Goal: Task Accomplishment & Management: Use online tool/utility

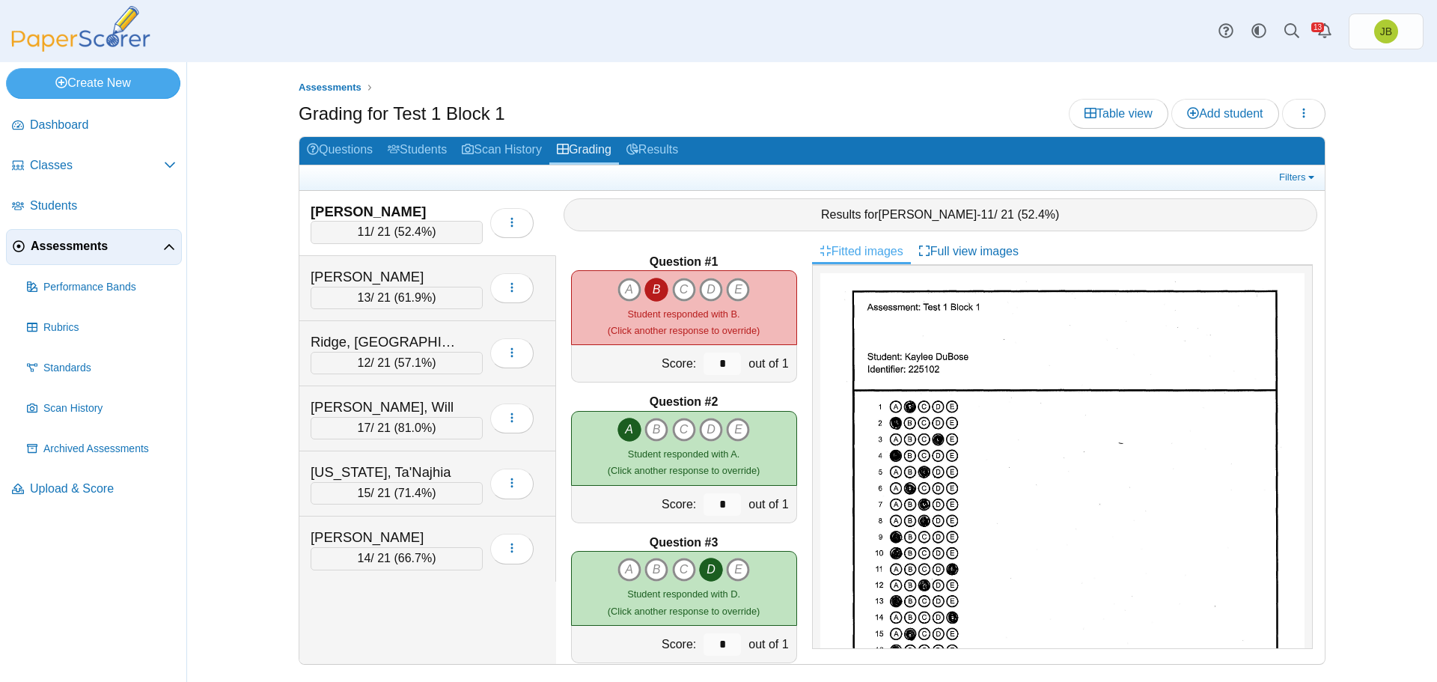
click at [84, 246] on span "Assessments" at bounding box center [97, 246] width 132 height 16
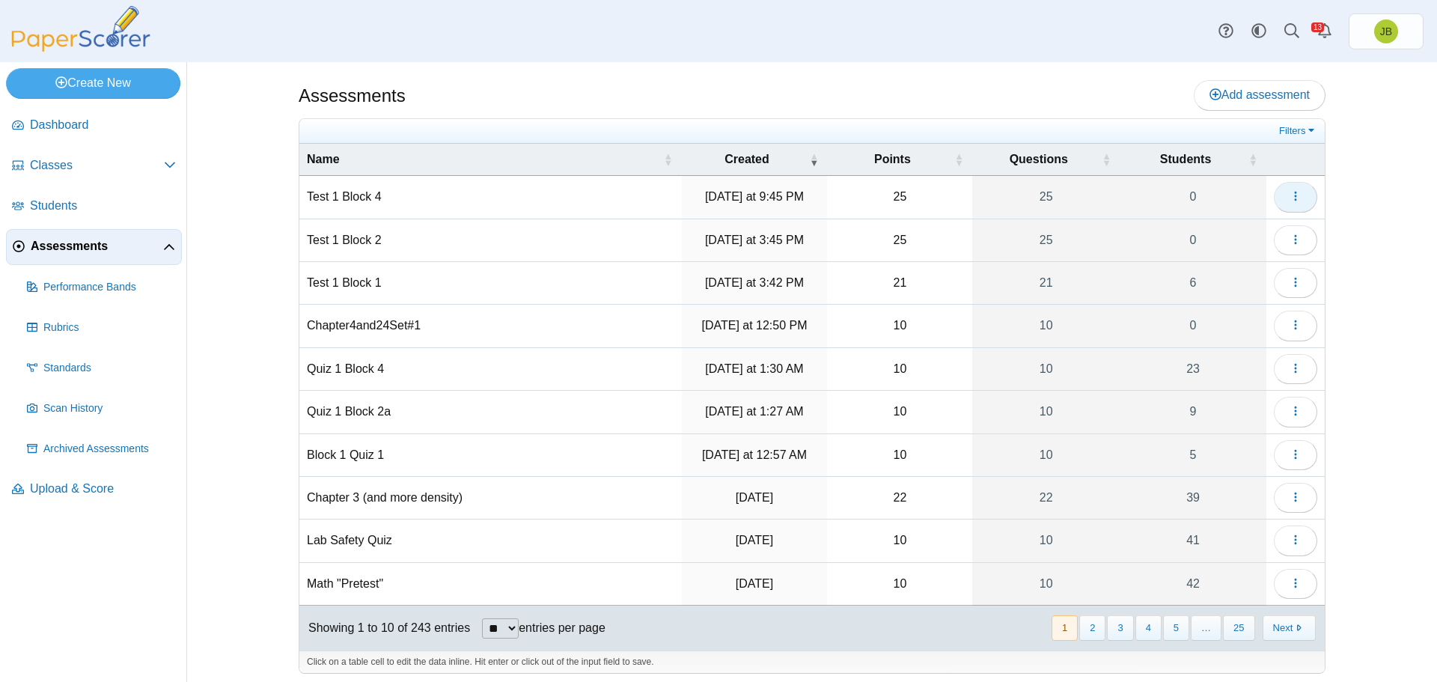
click at [1296, 196] on button "button" at bounding box center [1295, 197] width 43 height 30
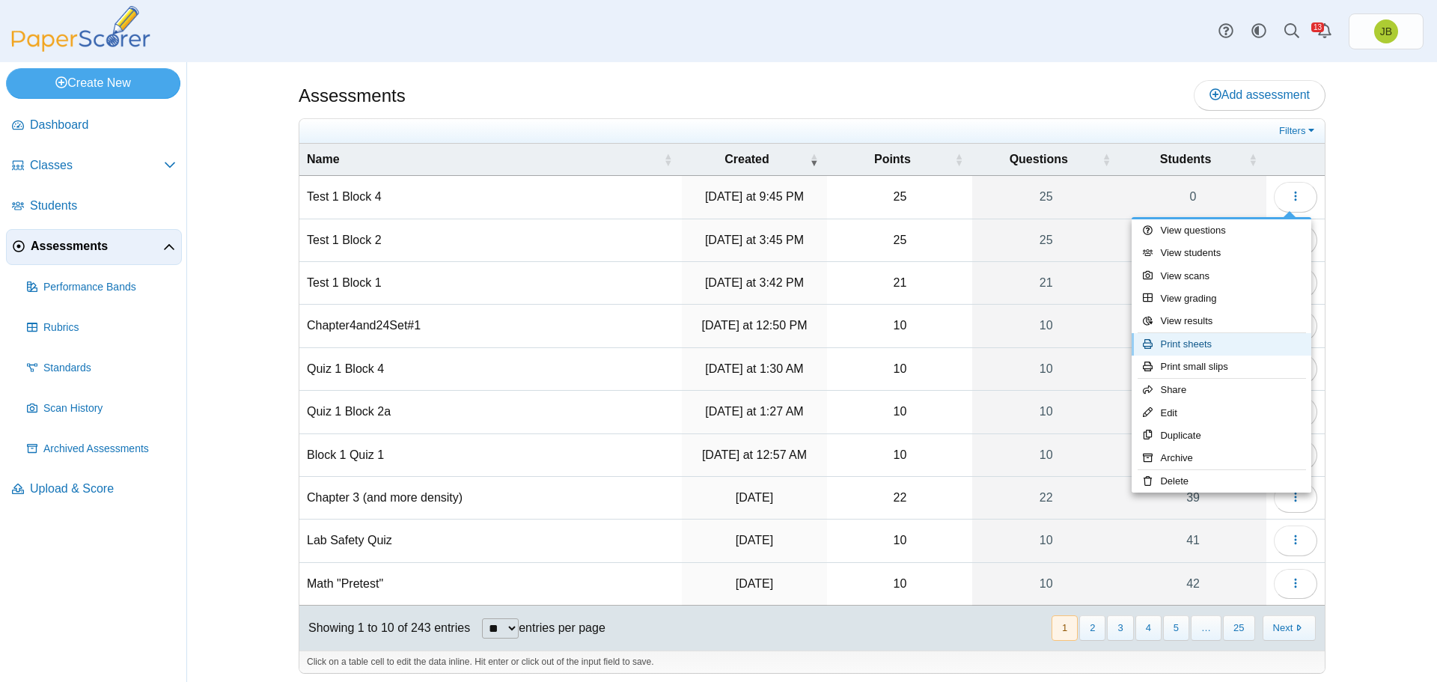
click at [1200, 349] on link "Print sheets" at bounding box center [1222, 344] width 180 height 22
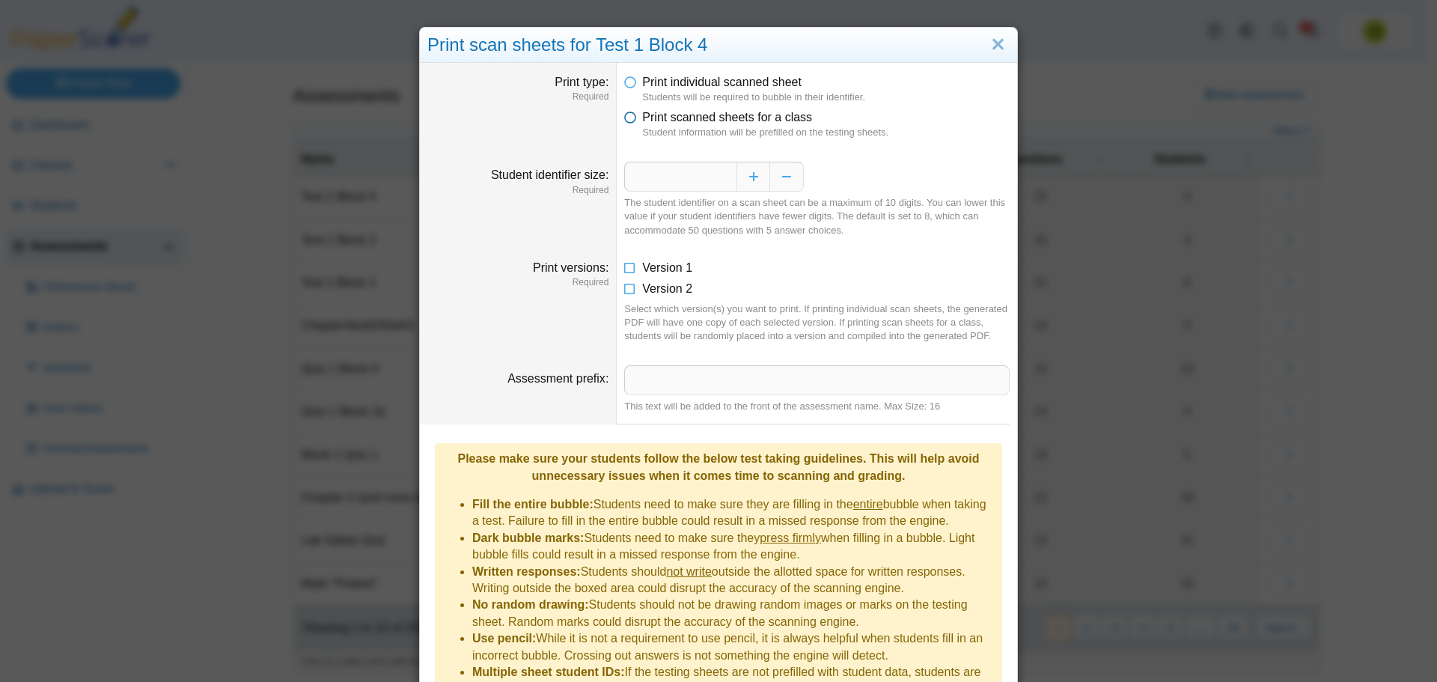
click at [624, 117] on icon at bounding box center [630, 114] width 12 height 10
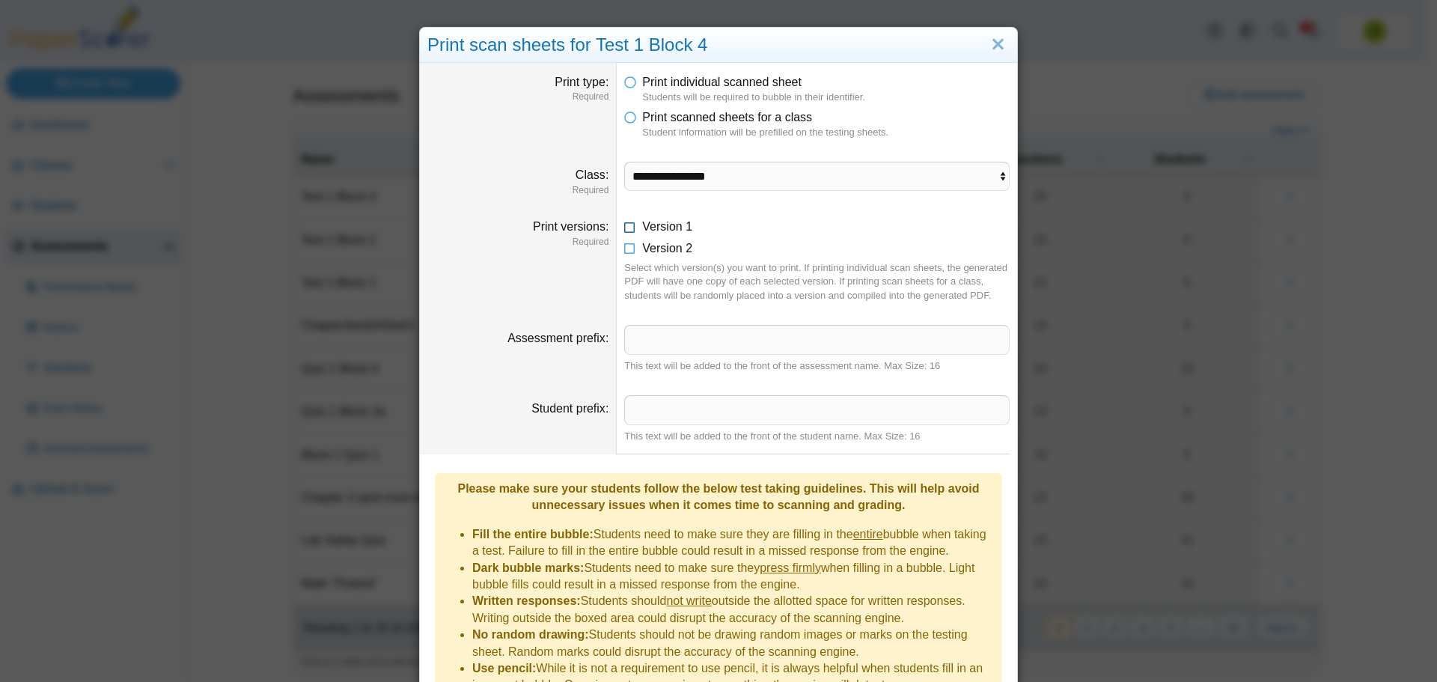
click at [626, 229] on icon at bounding box center [630, 224] width 12 height 10
click at [712, 175] on select "**********" at bounding box center [816, 176] width 385 height 28
select select "**********"
click at [624, 162] on select "**********" at bounding box center [816, 176] width 385 height 28
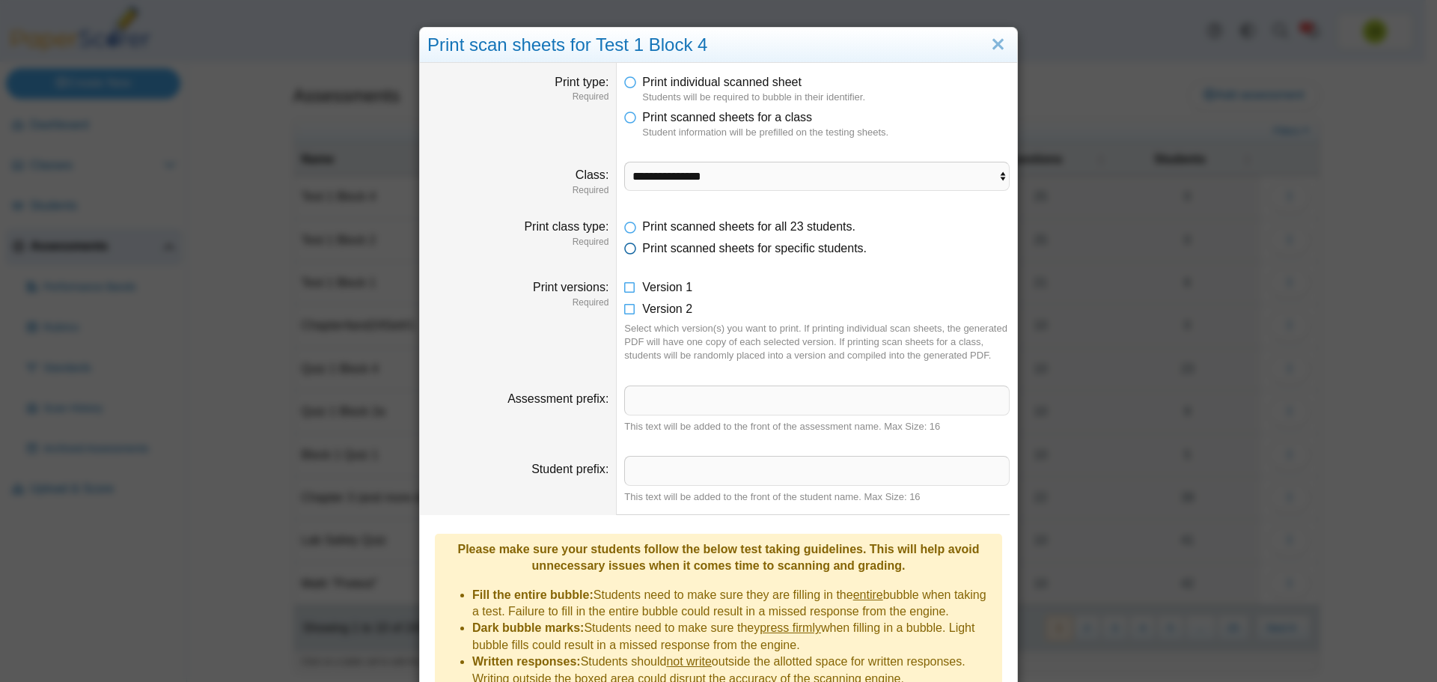
click at [627, 251] on icon at bounding box center [630, 245] width 12 height 10
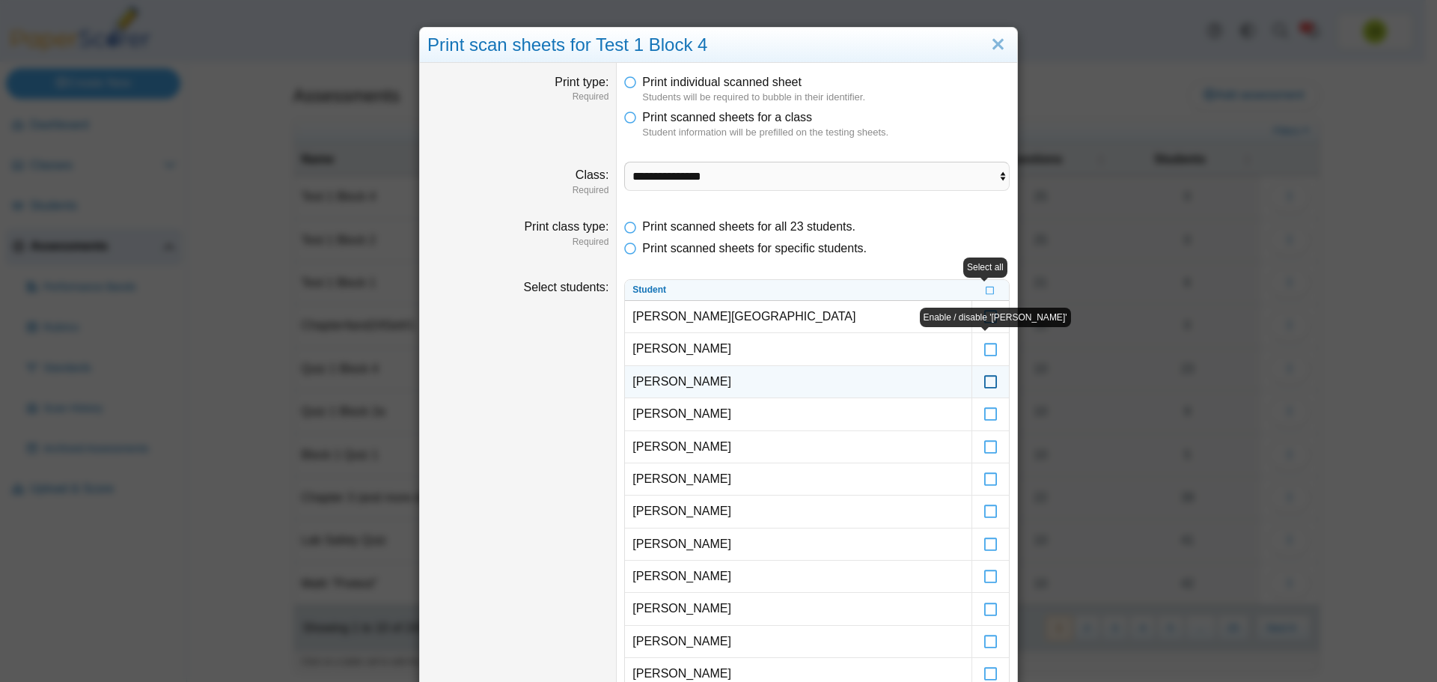
click at [984, 381] on icon at bounding box center [990, 374] width 15 height 13
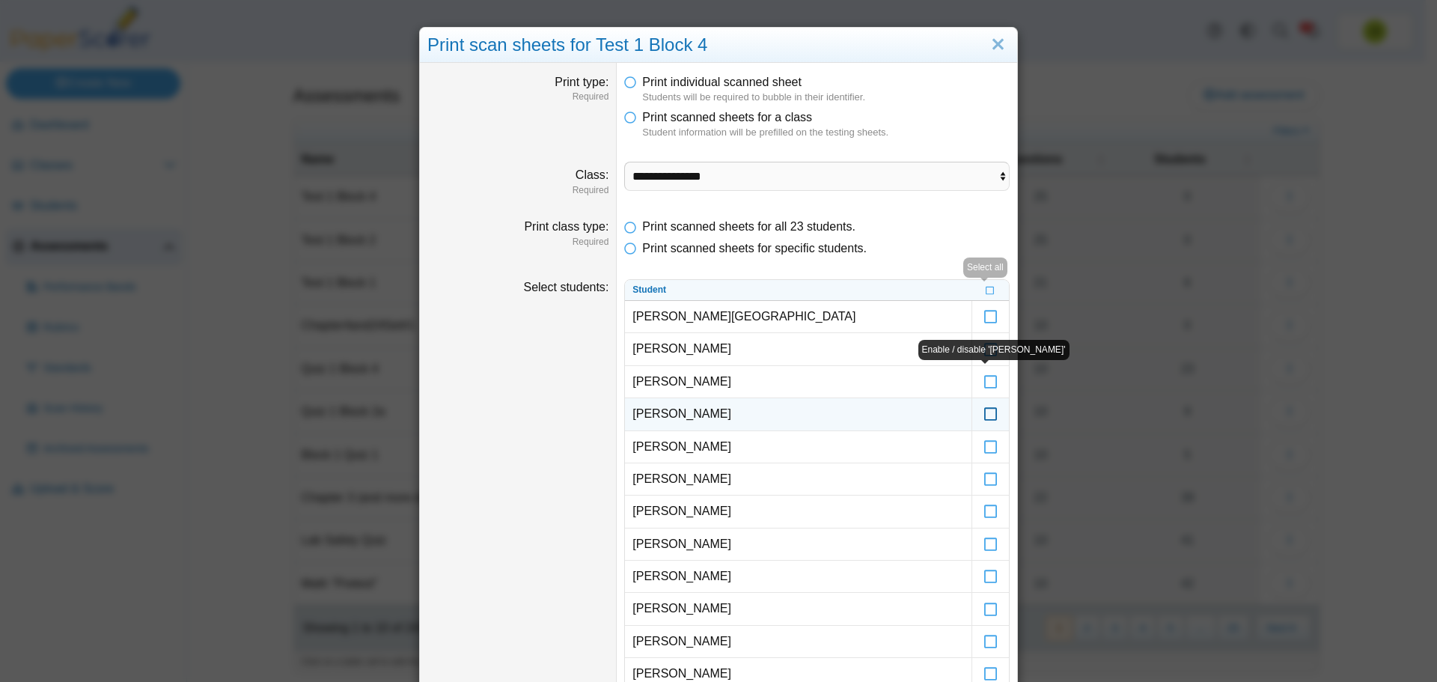
click at [984, 409] on icon at bounding box center [990, 406] width 15 height 13
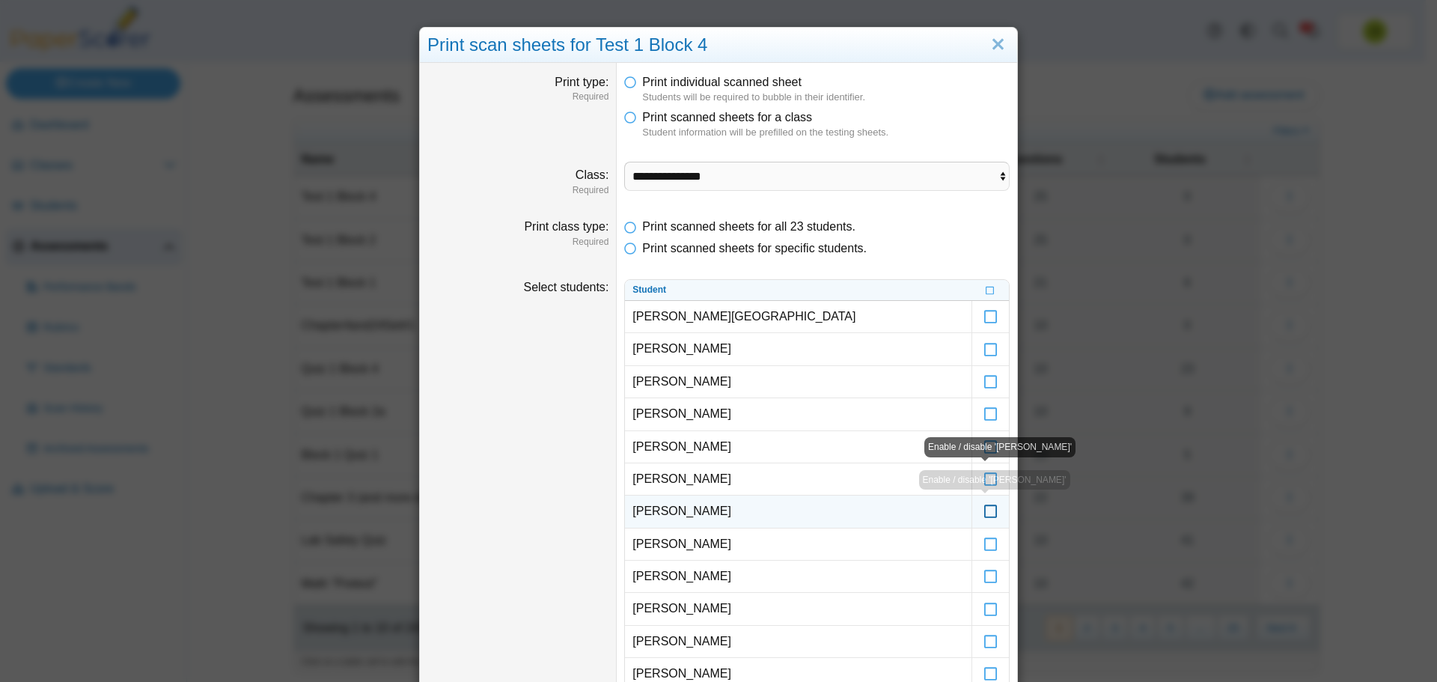
click at [983, 507] on icon at bounding box center [990, 504] width 15 height 13
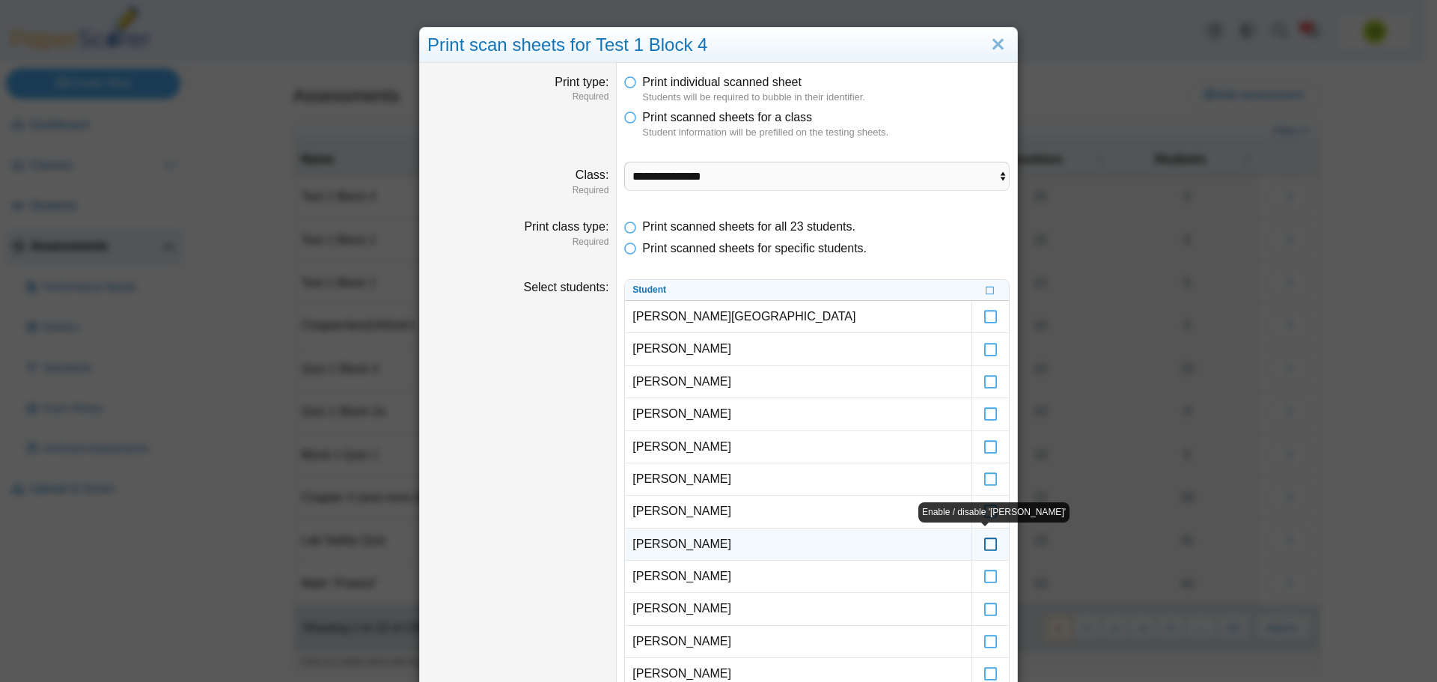
click at [986, 544] on icon at bounding box center [990, 537] width 15 height 13
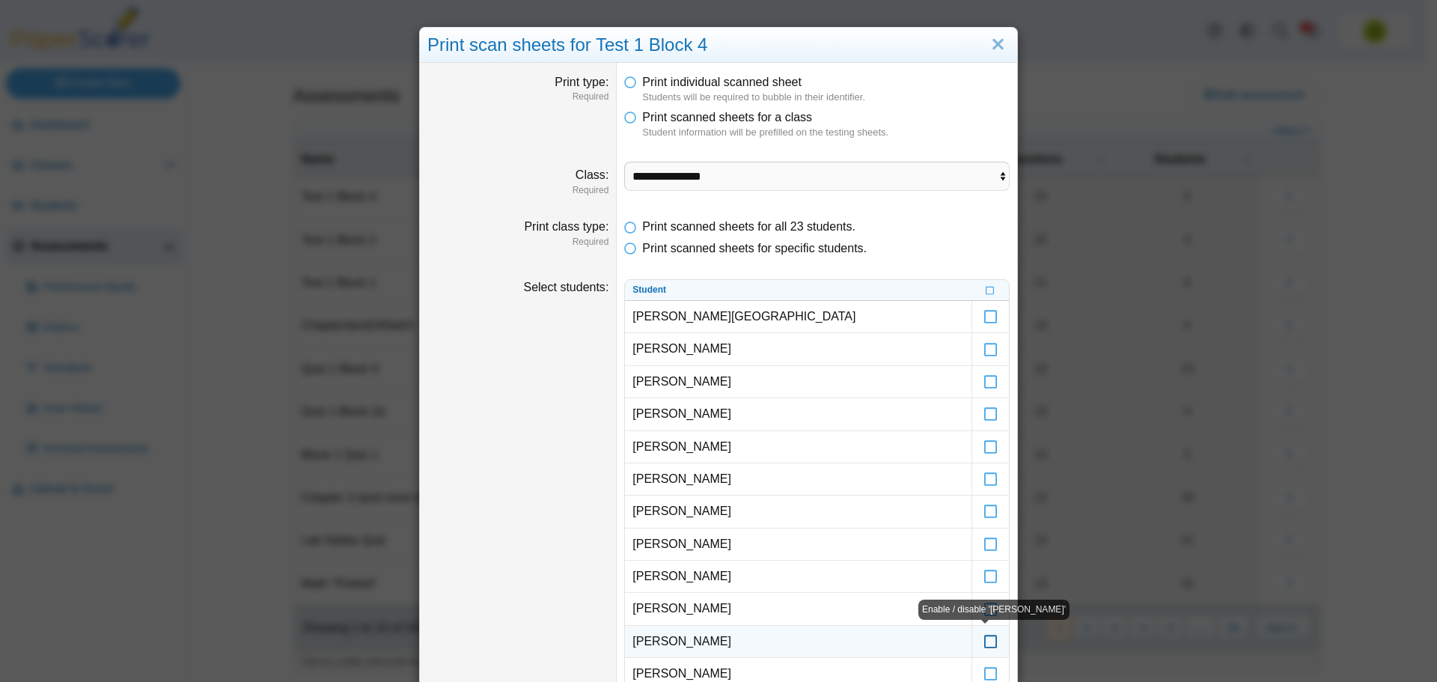
click at [985, 641] on icon at bounding box center [990, 634] width 15 height 13
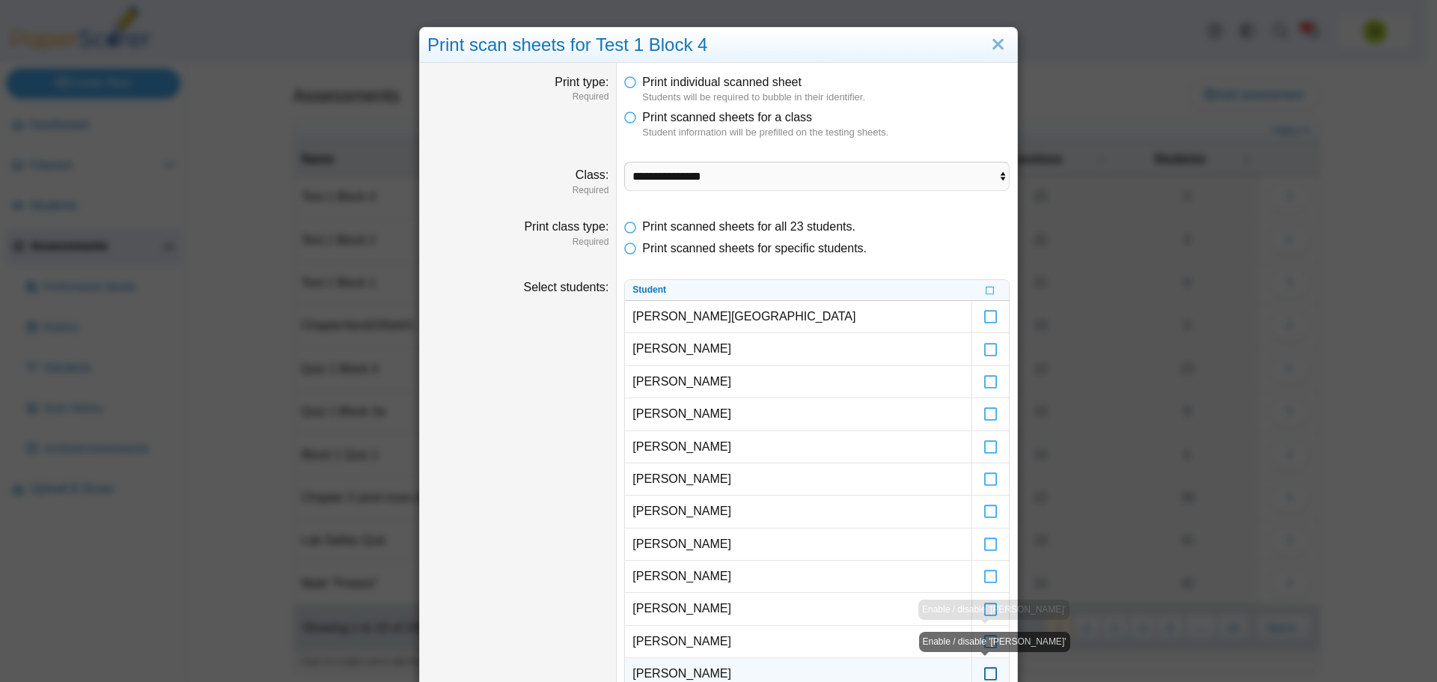
click at [983, 667] on icon at bounding box center [990, 666] width 15 height 13
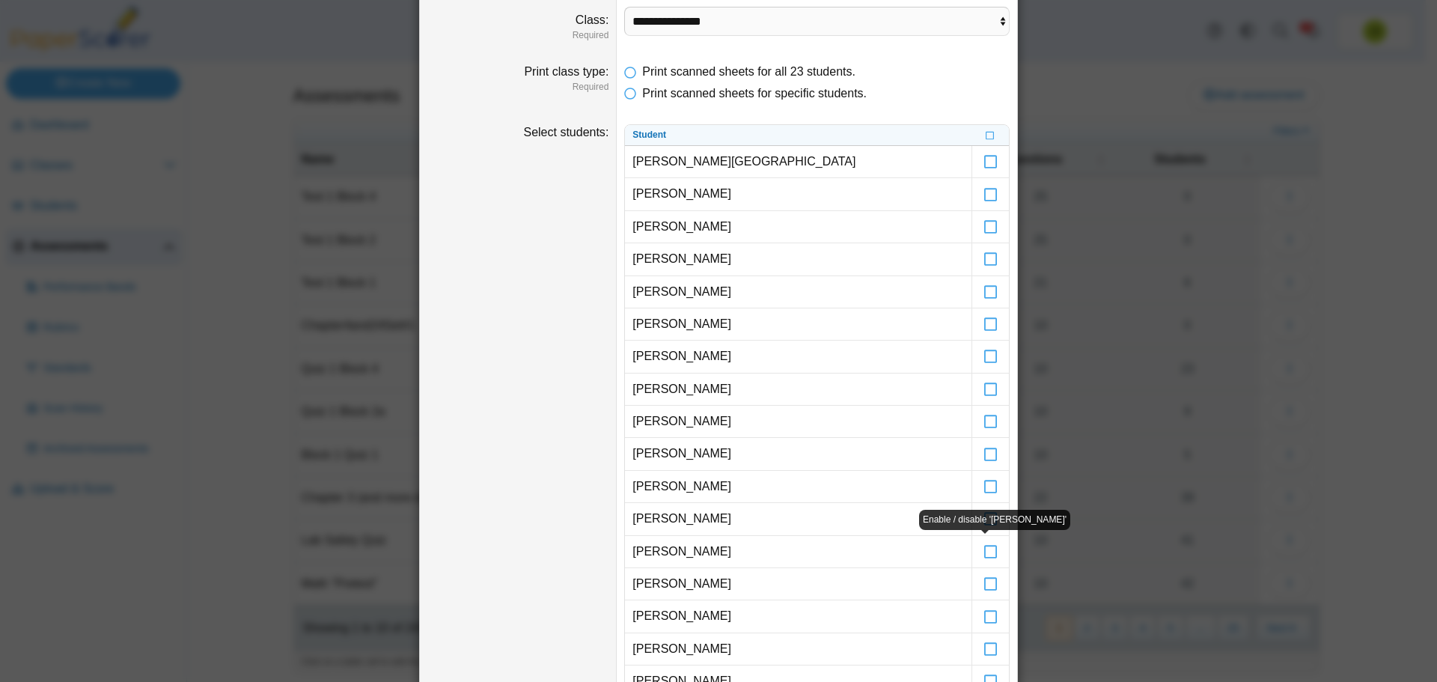
scroll to position [305, 0]
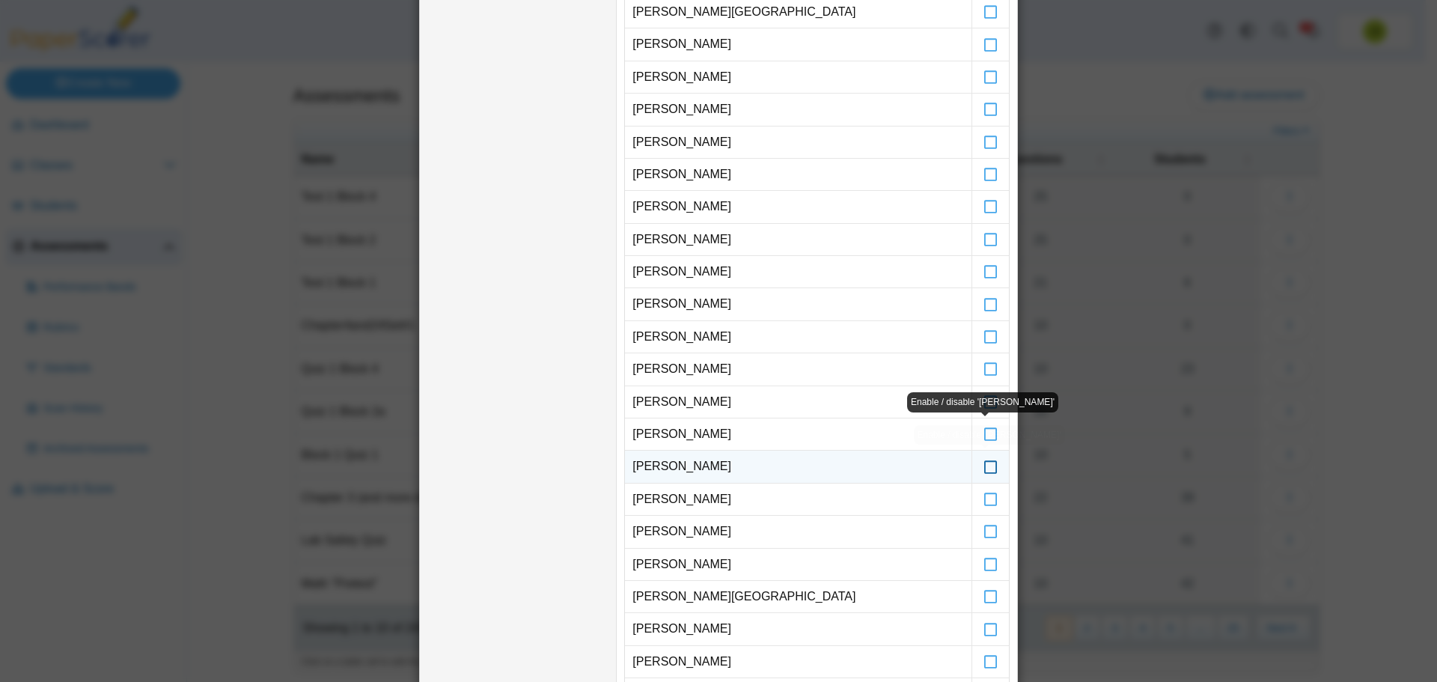
click at [988, 465] on icon at bounding box center [990, 459] width 15 height 13
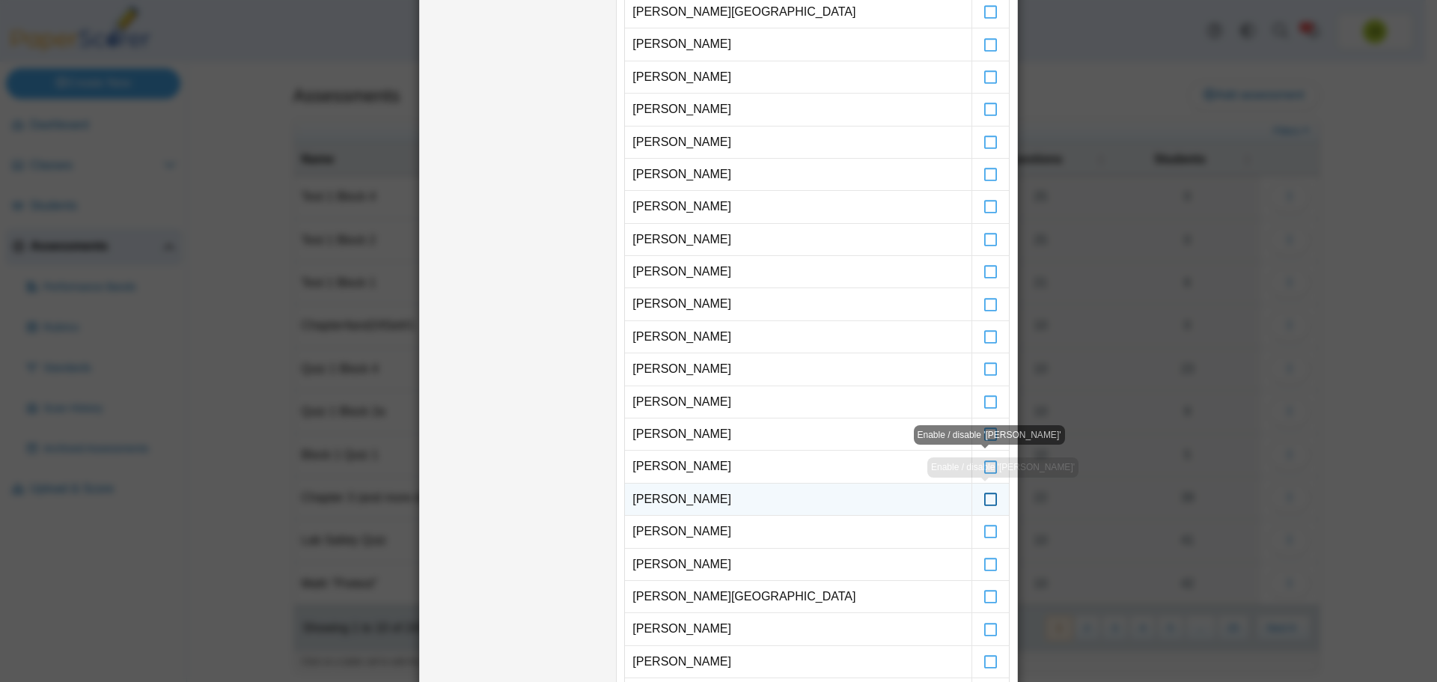
click at [985, 494] on icon at bounding box center [990, 492] width 15 height 13
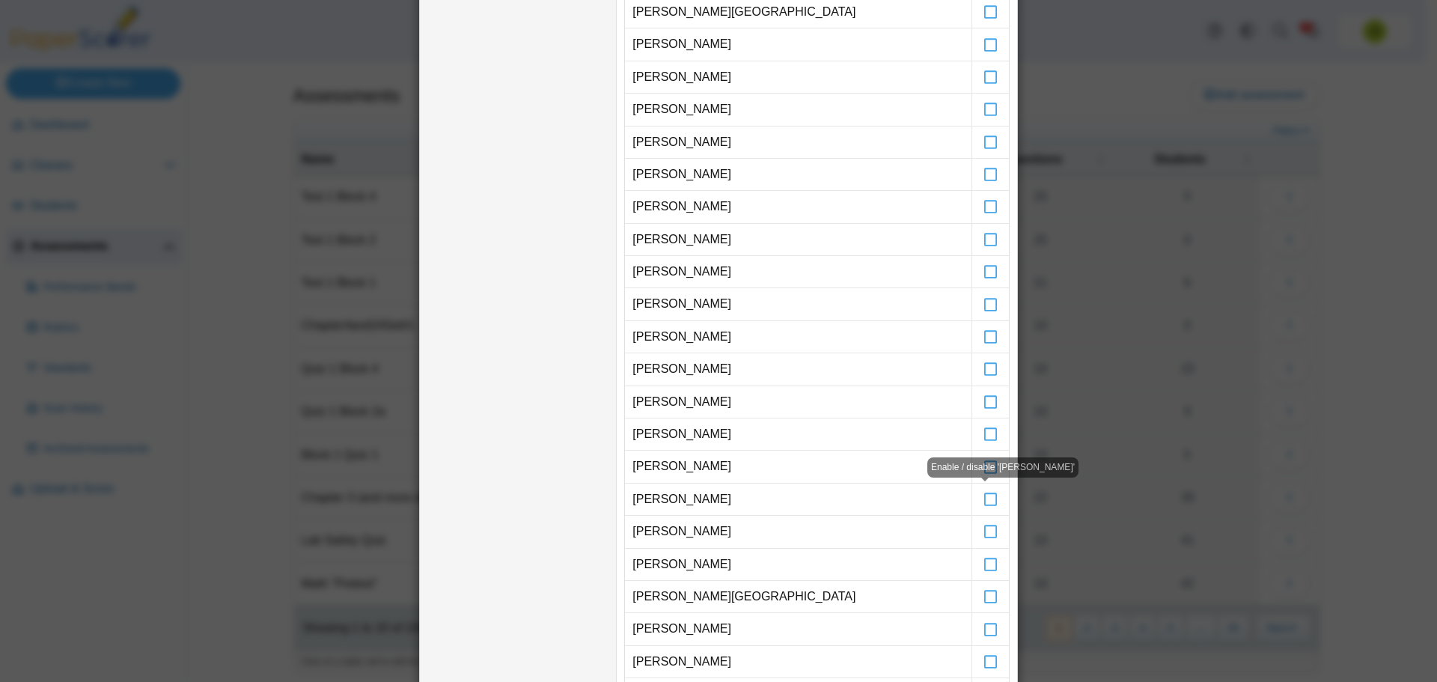
scroll to position [379, 0]
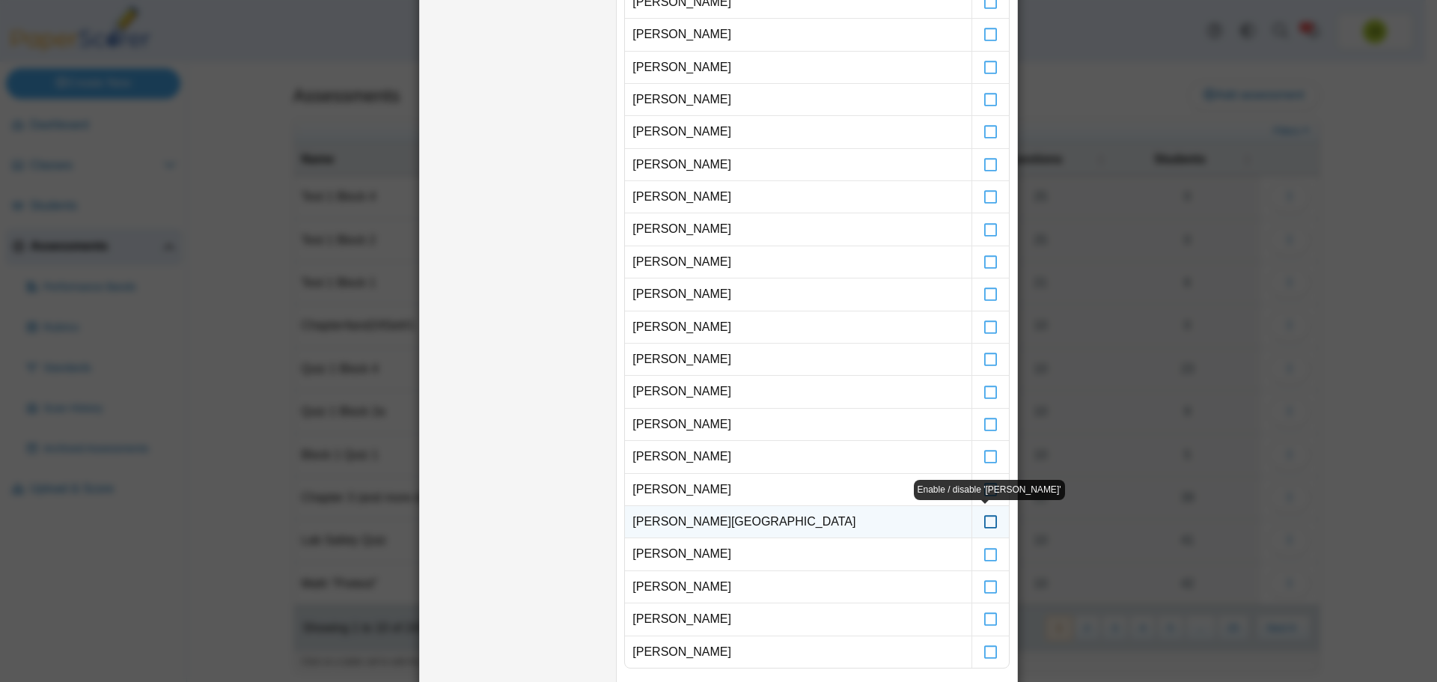
click at [987, 522] on icon at bounding box center [990, 514] width 15 height 13
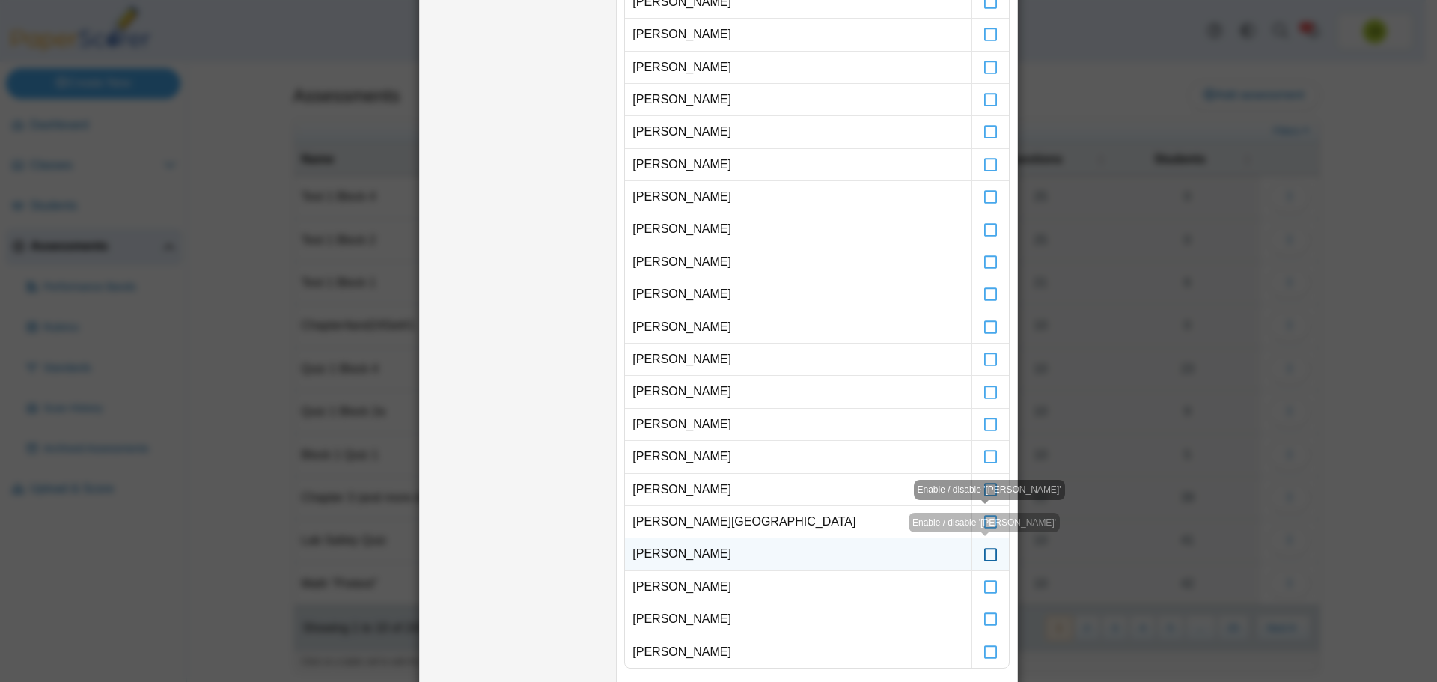
click at [983, 554] on icon at bounding box center [990, 546] width 15 height 13
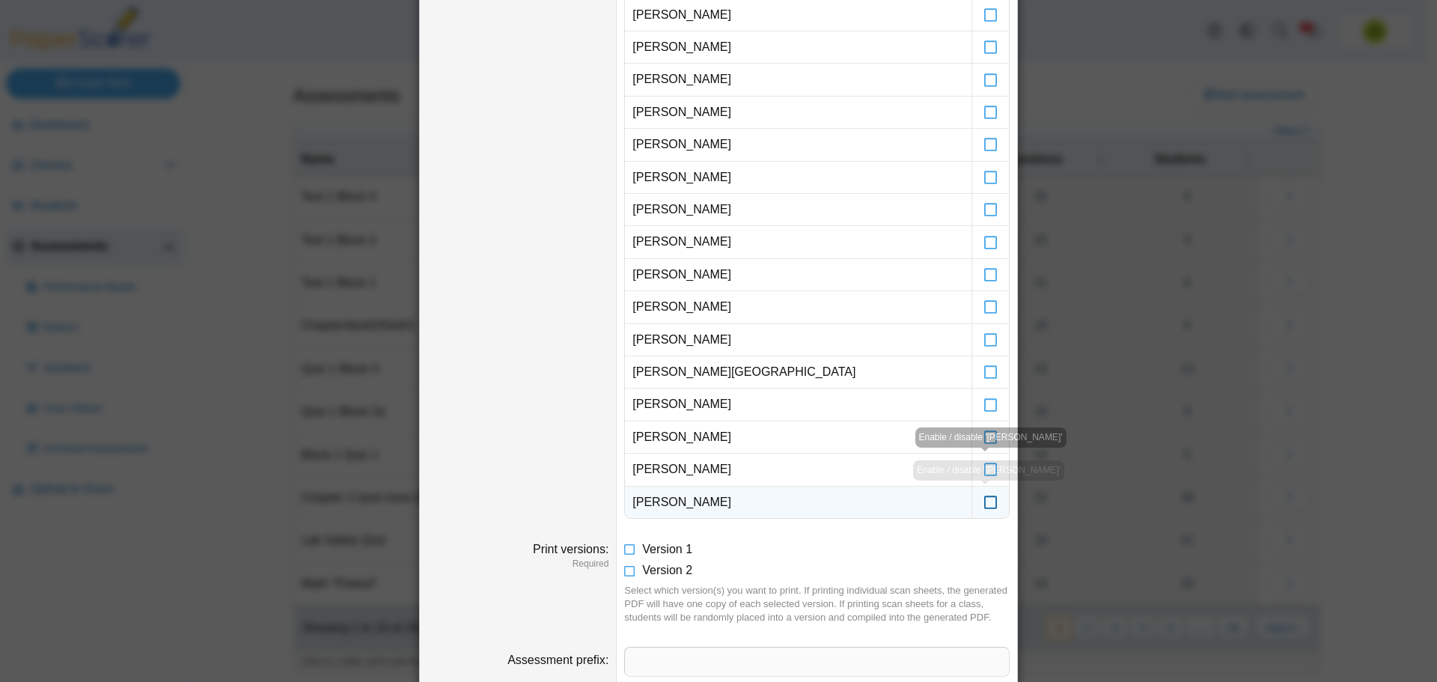
click at [983, 502] on icon at bounding box center [990, 495] width 15 height 13
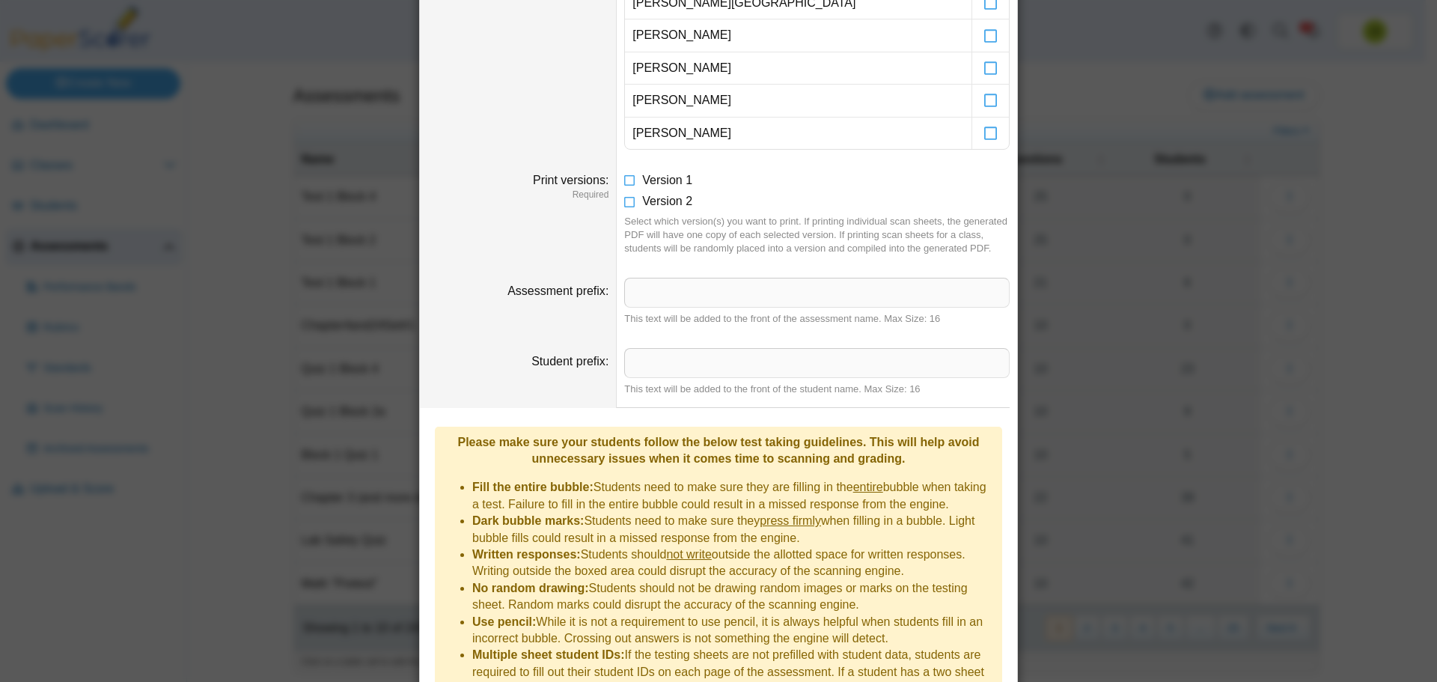
scroll to position [975, 0]
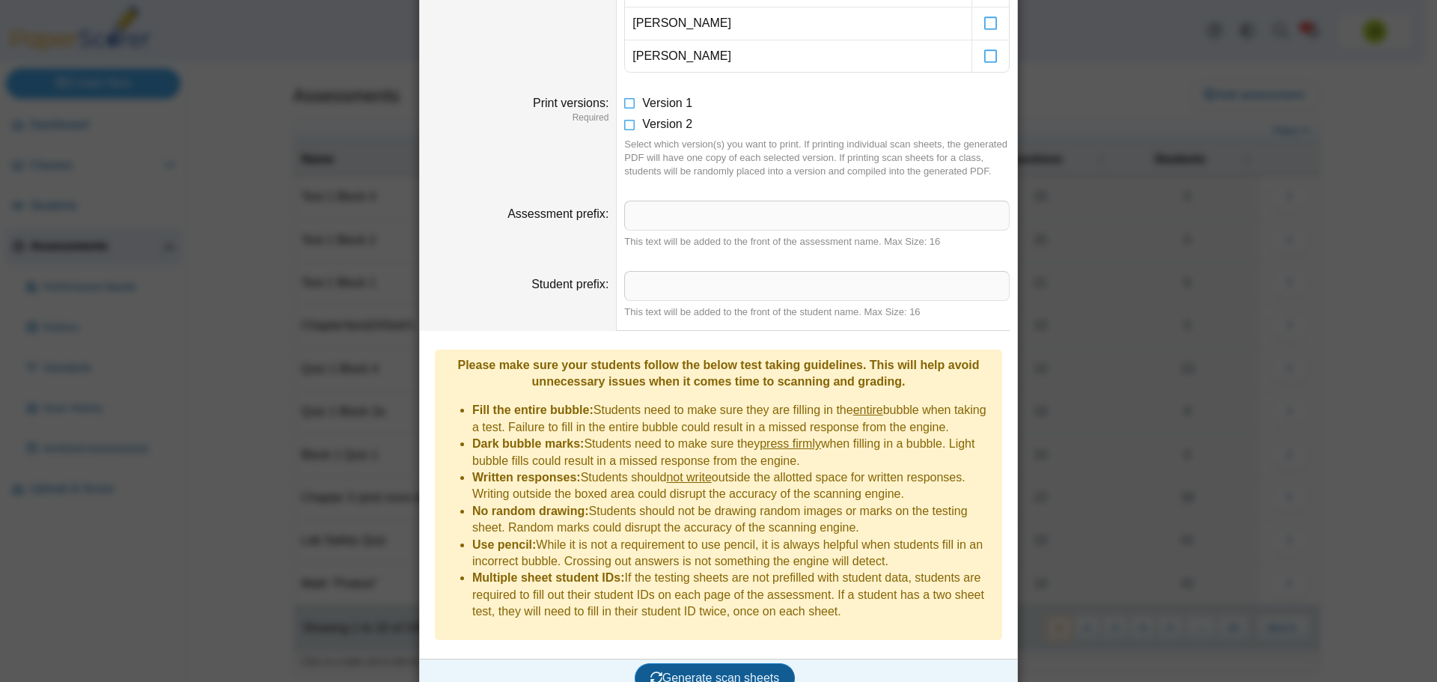
click at [739, 671] on span "Generate scan sheets" at bounding box center [714, 677] width 129 height 13
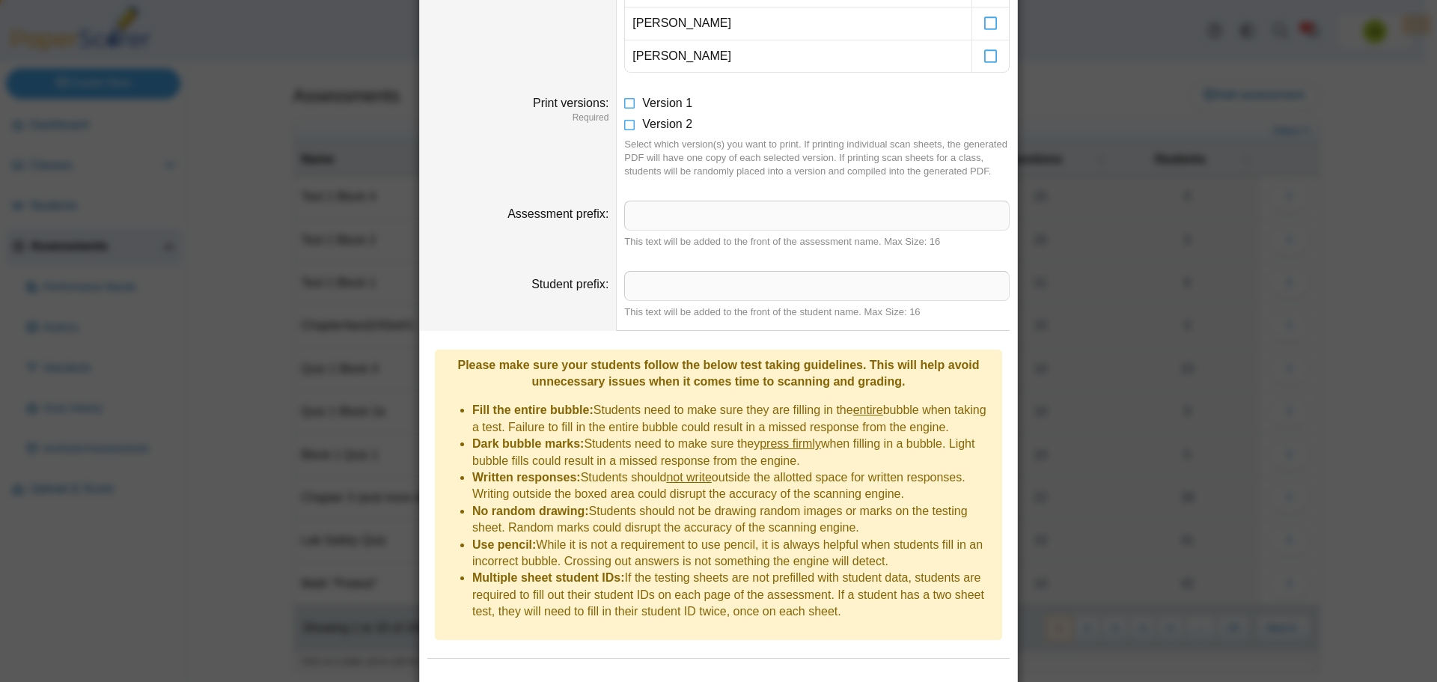
scroll to position [1048, 0]
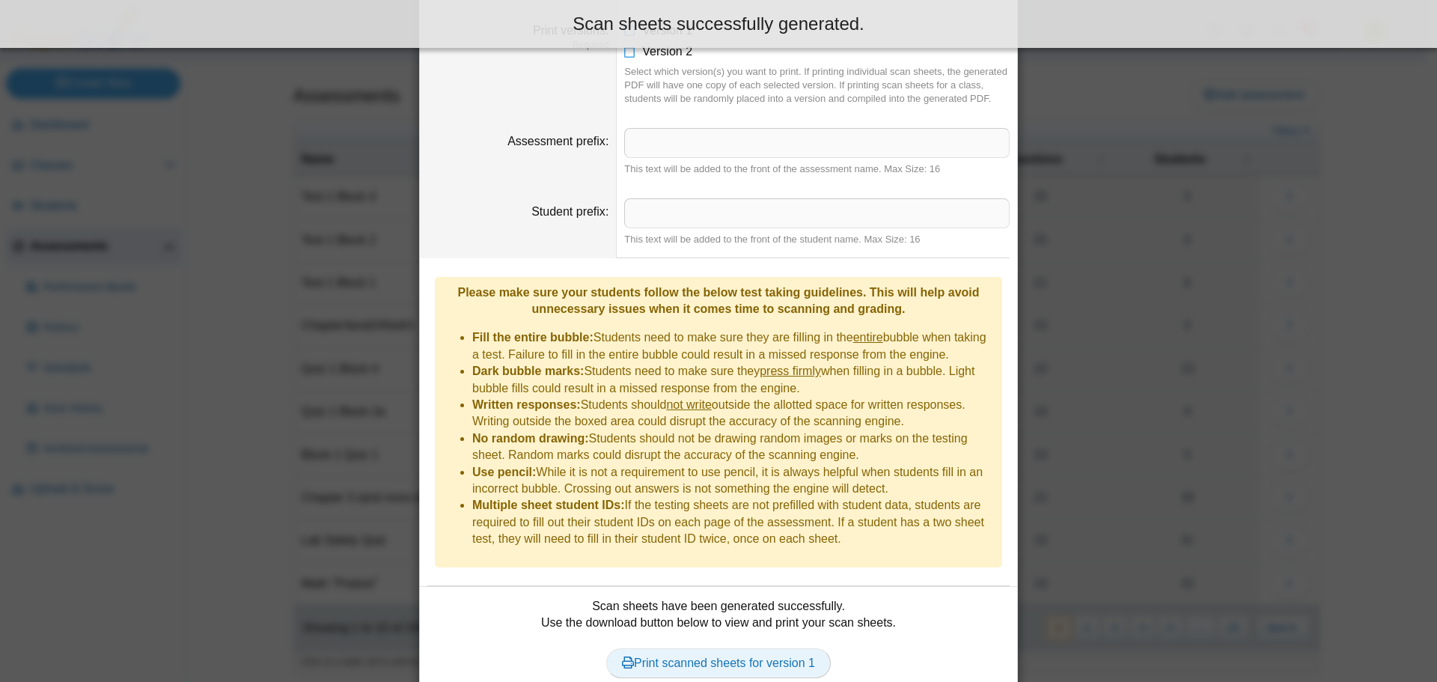
click at [704, 648] on link "Print scanned sheets for version 1" at bounding box center [718, 663] width 225 height 30
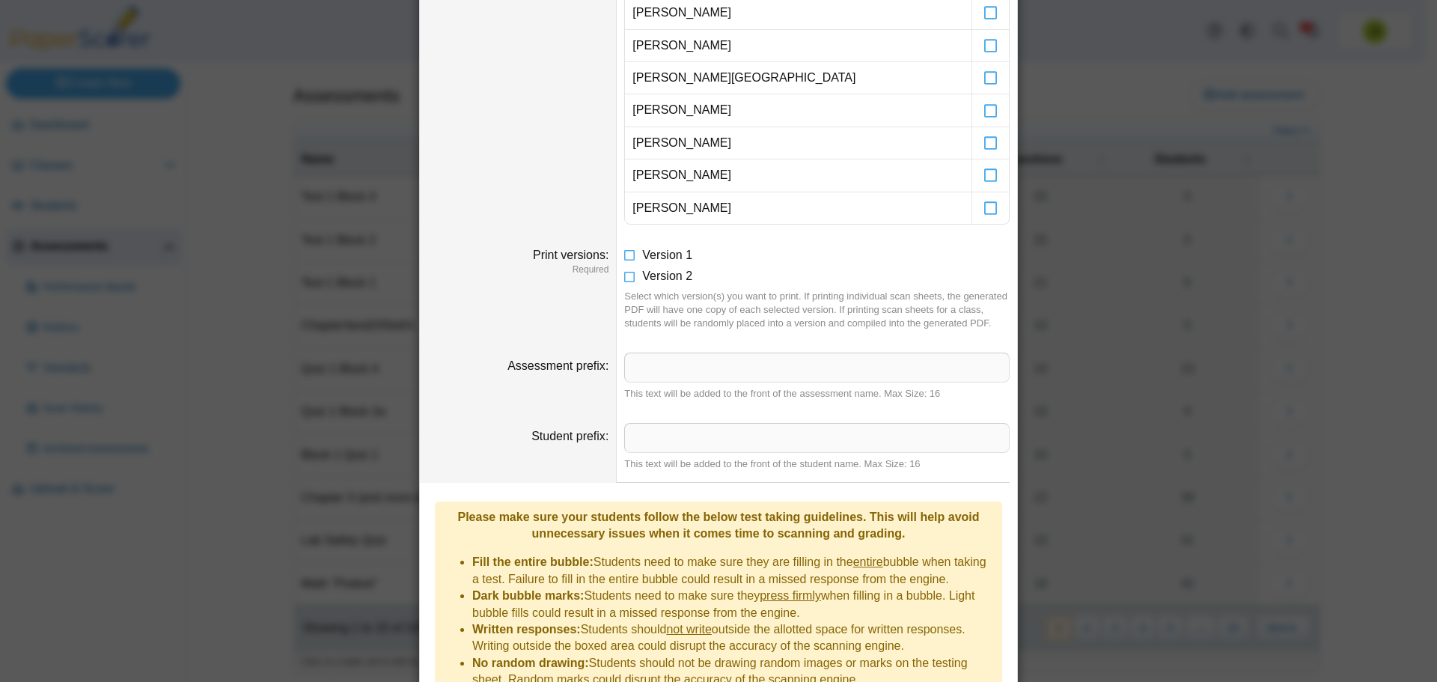
scroll to position [748, 0]
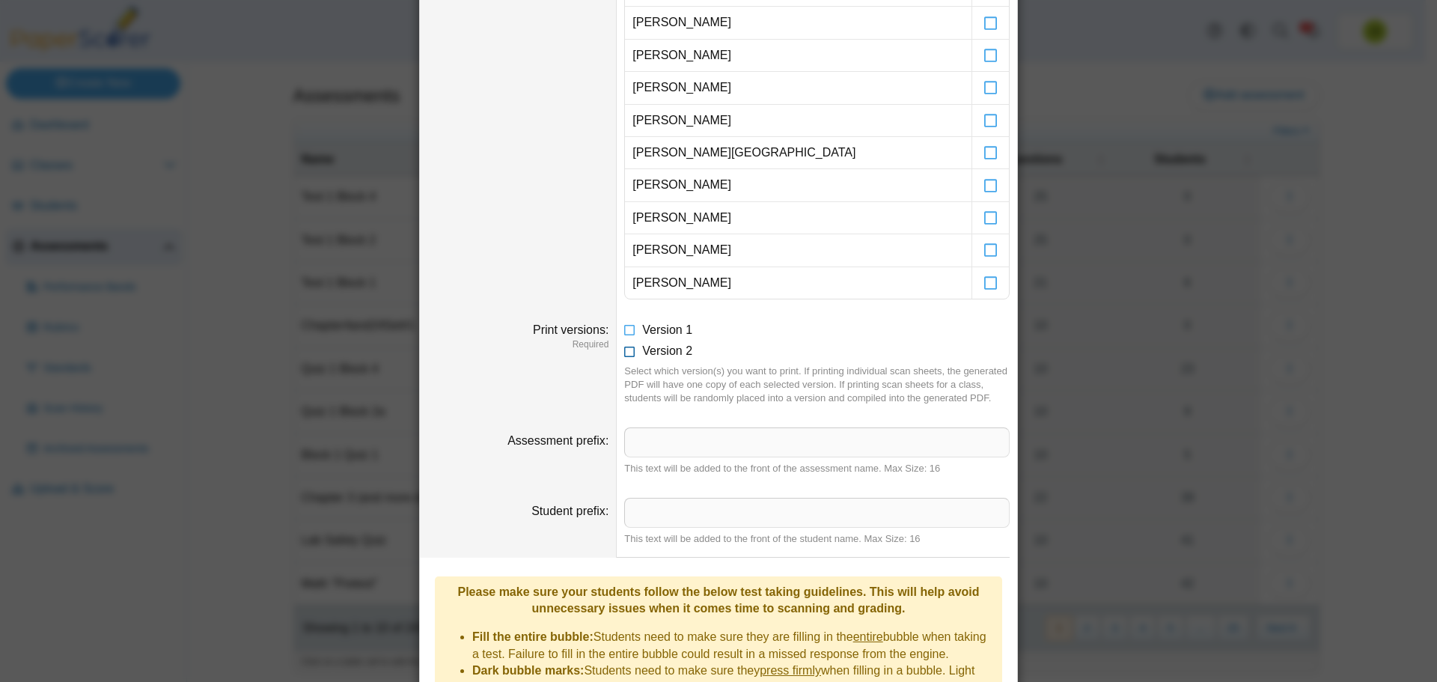
click at [625, 353] on icon at bounding box center [630, 348] width 12 height 10
click at [626, 332] on icon at bounding box center [630, 327] width 12 height 10
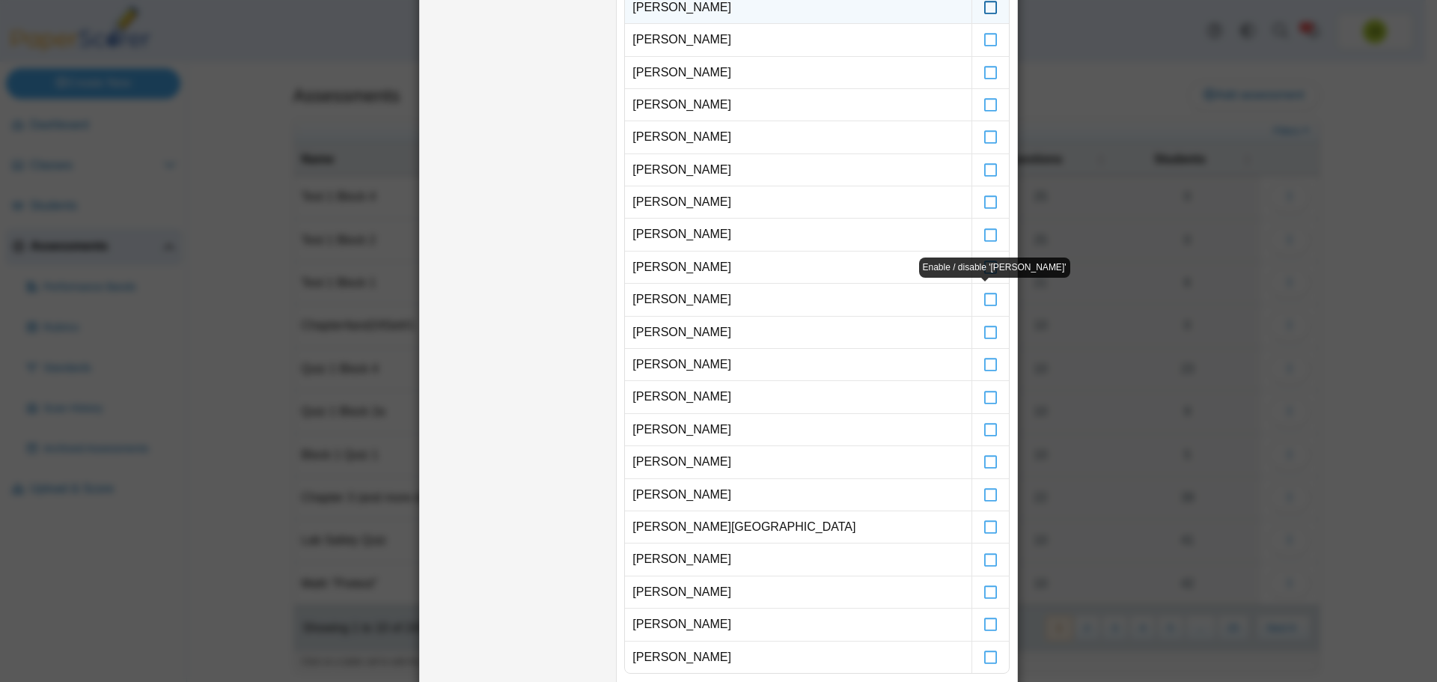
scroll to position [0, 0]
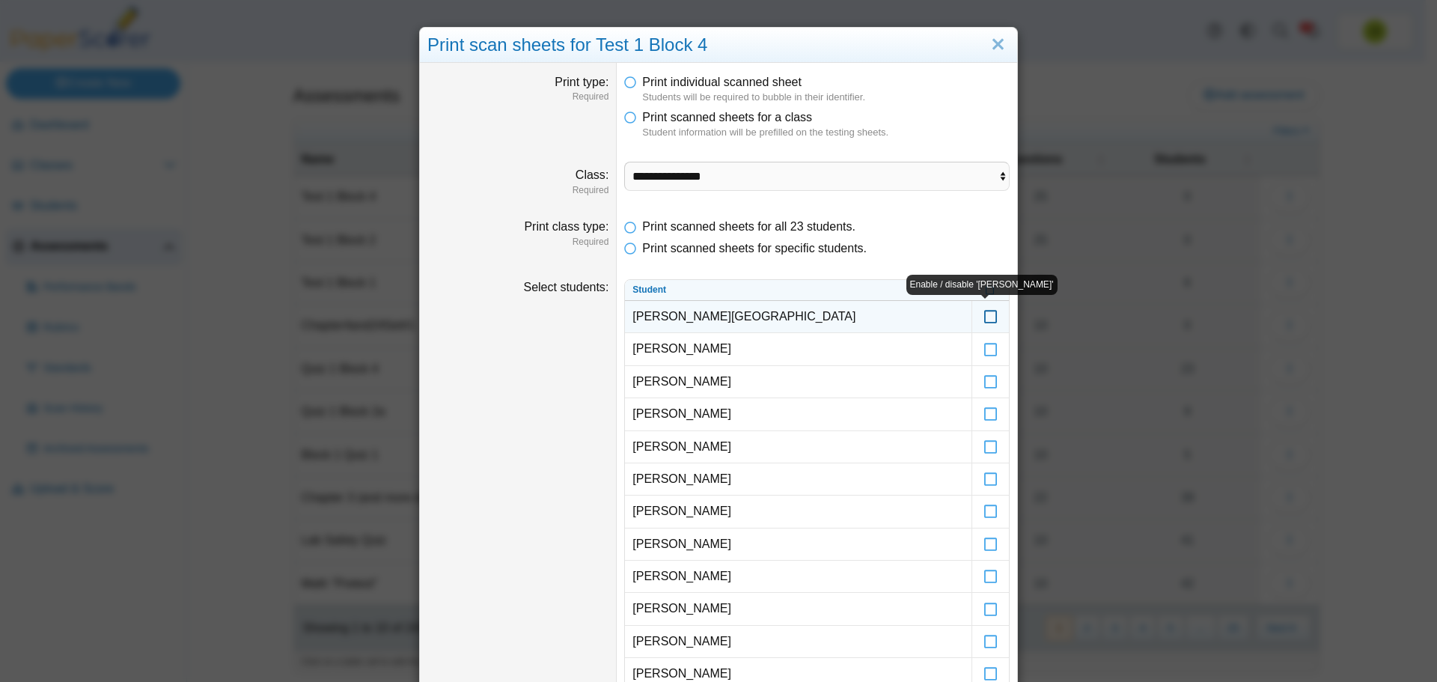
click at [990, 317] on icon at bounding box center [990, 309] width 15 height 13
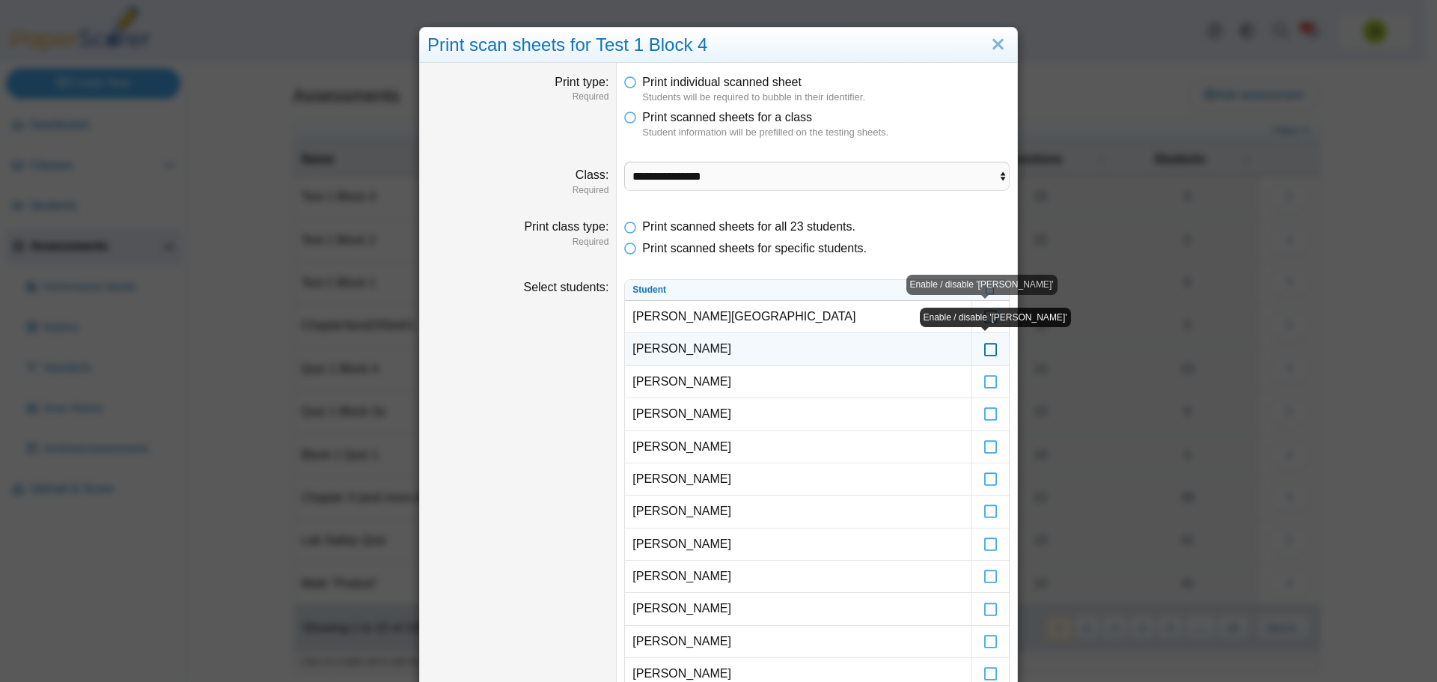
click at [983, 344] on icon at bounding box center [990, 341] width 15 height 13
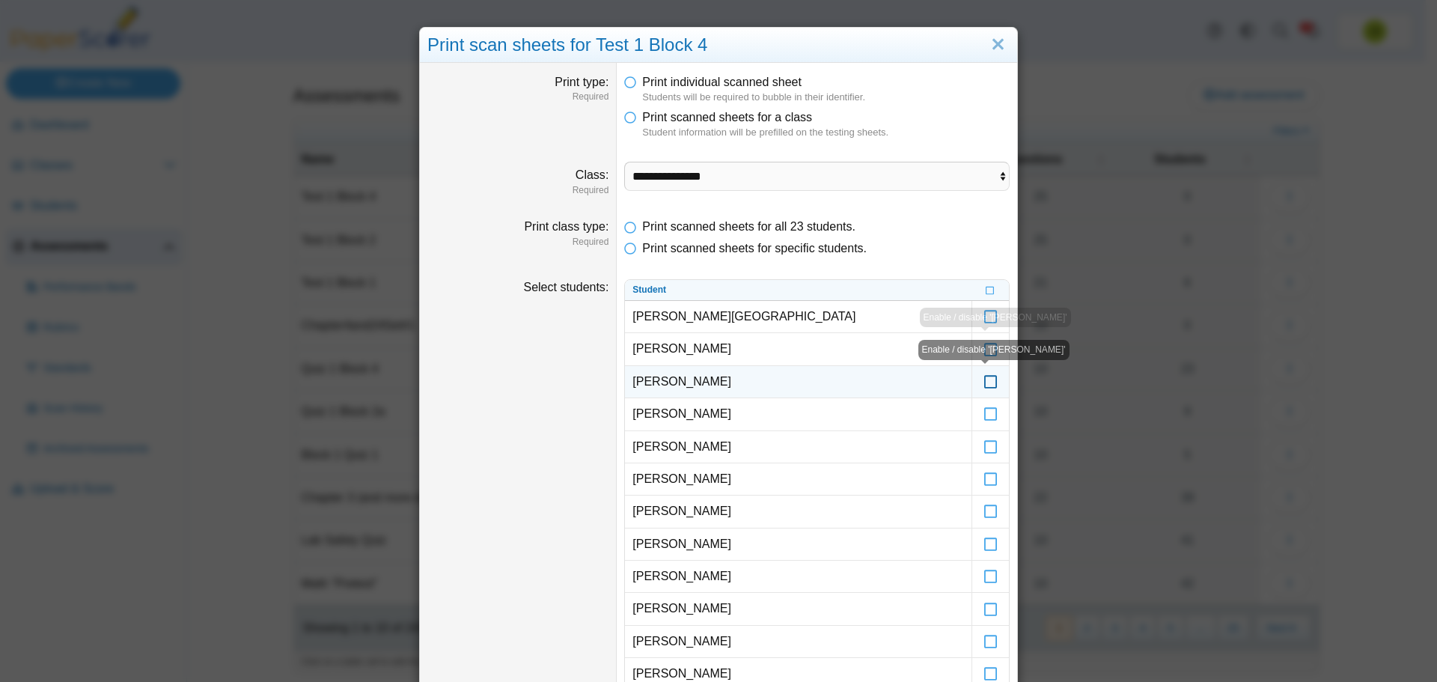
click at [983, 382] on icon at bounding box center [990, 374] width 15 height 13
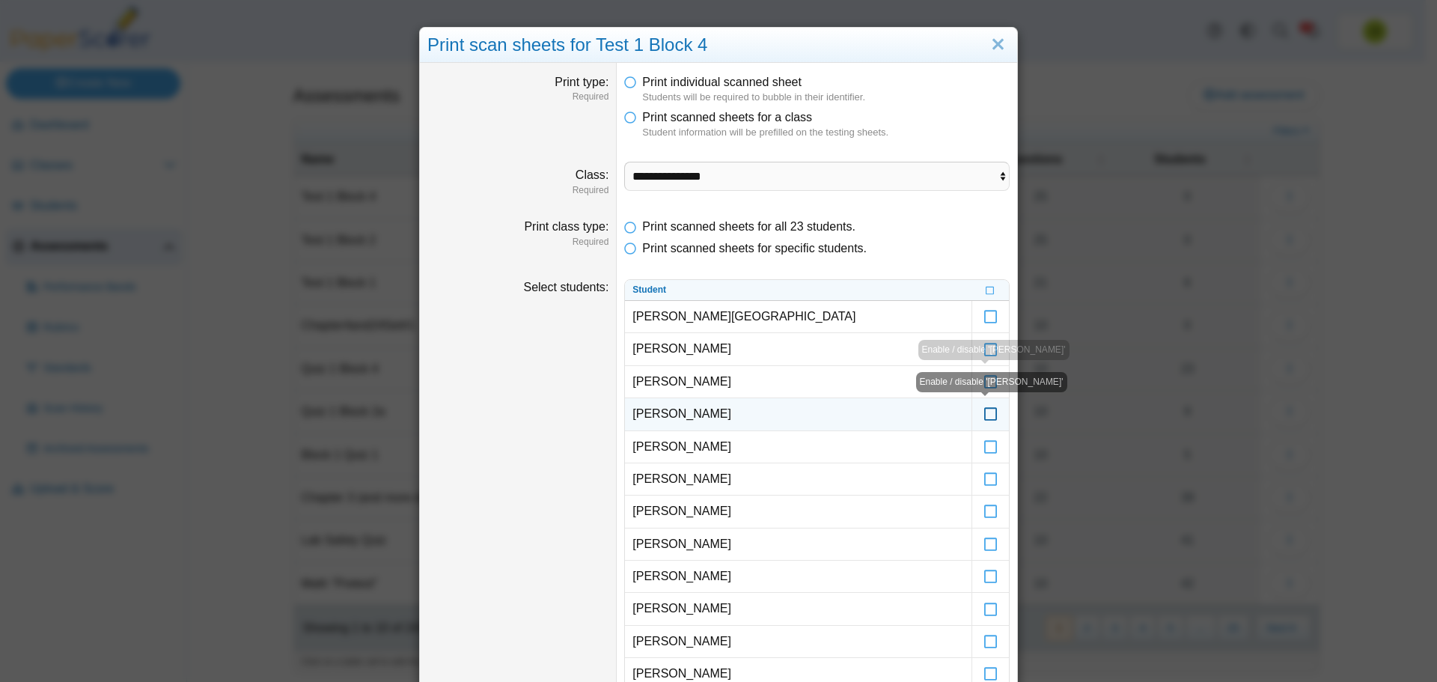
click at [983, 413] on icon at bounding box center [990, 406] width 15 height 13
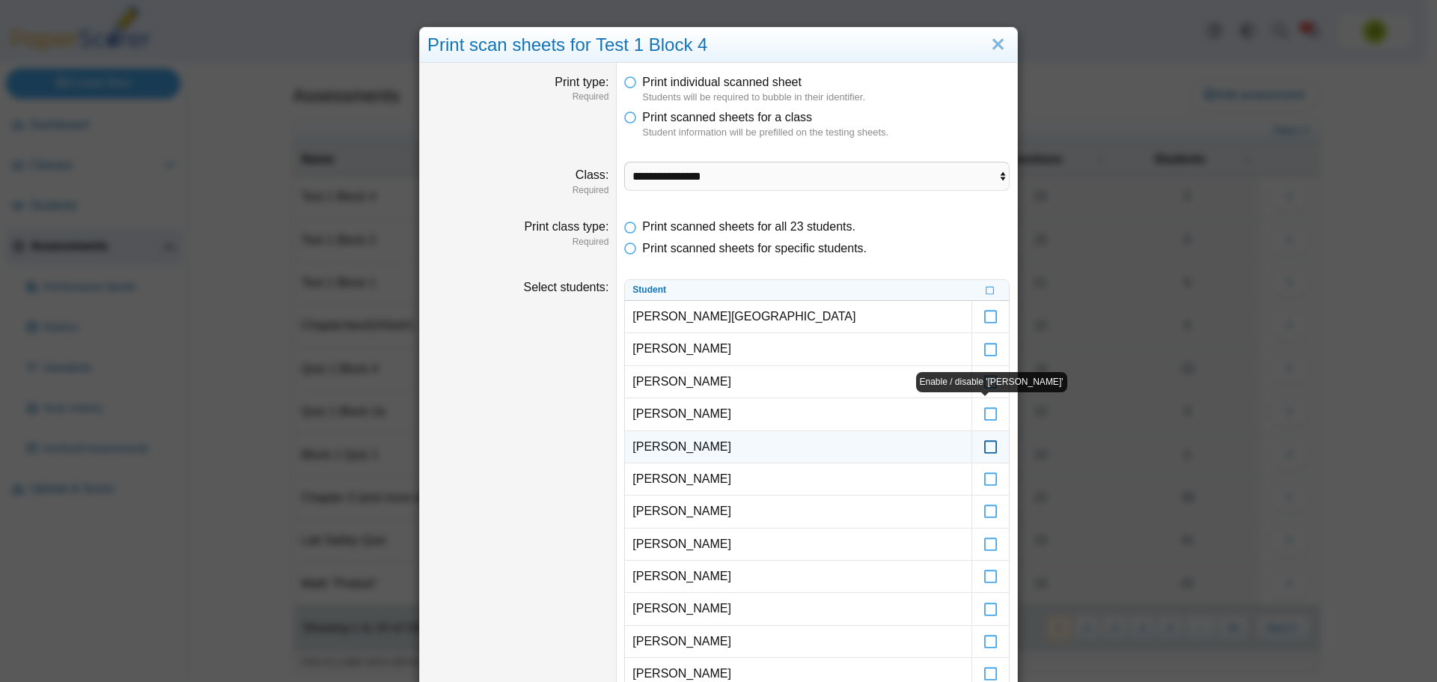
click at [984, 446] on icon at bounding box center [990, 439] width 15 height 13
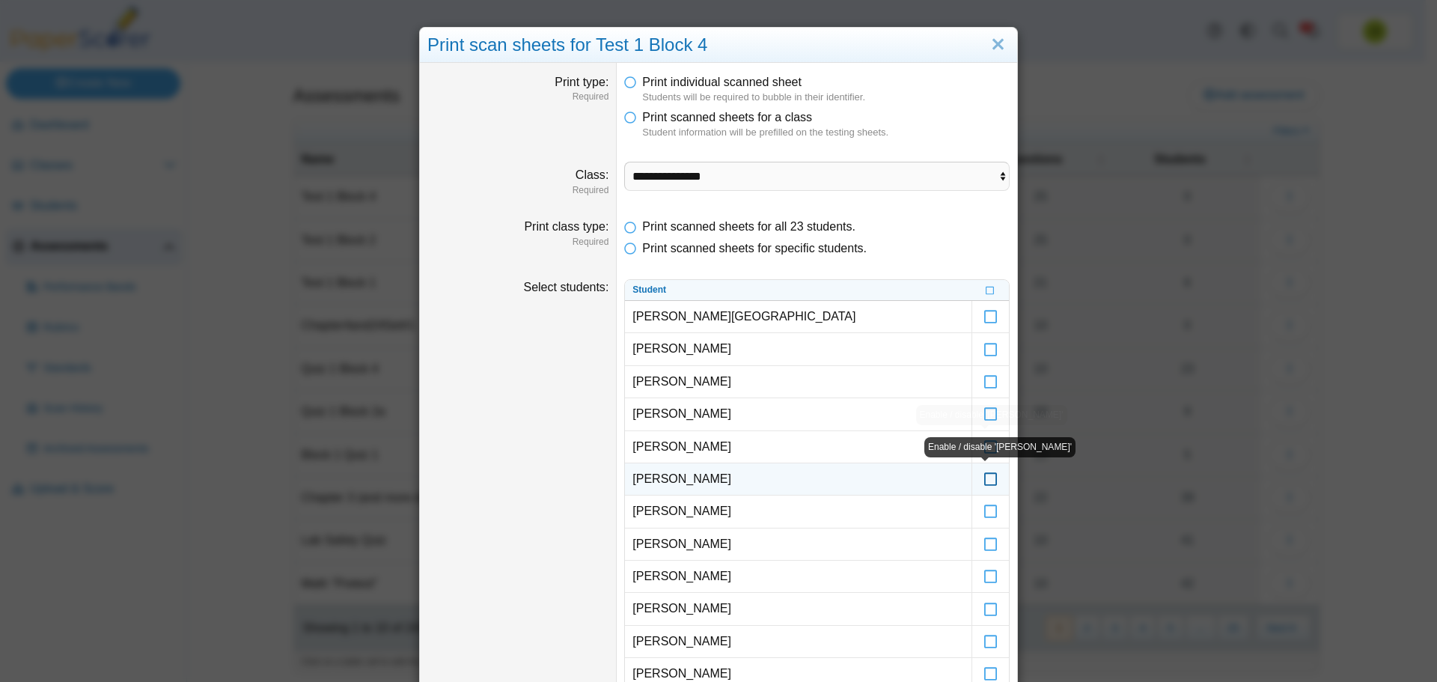
click at [985, 477] on icon at bounding box center [990, 471] width 15 height 13
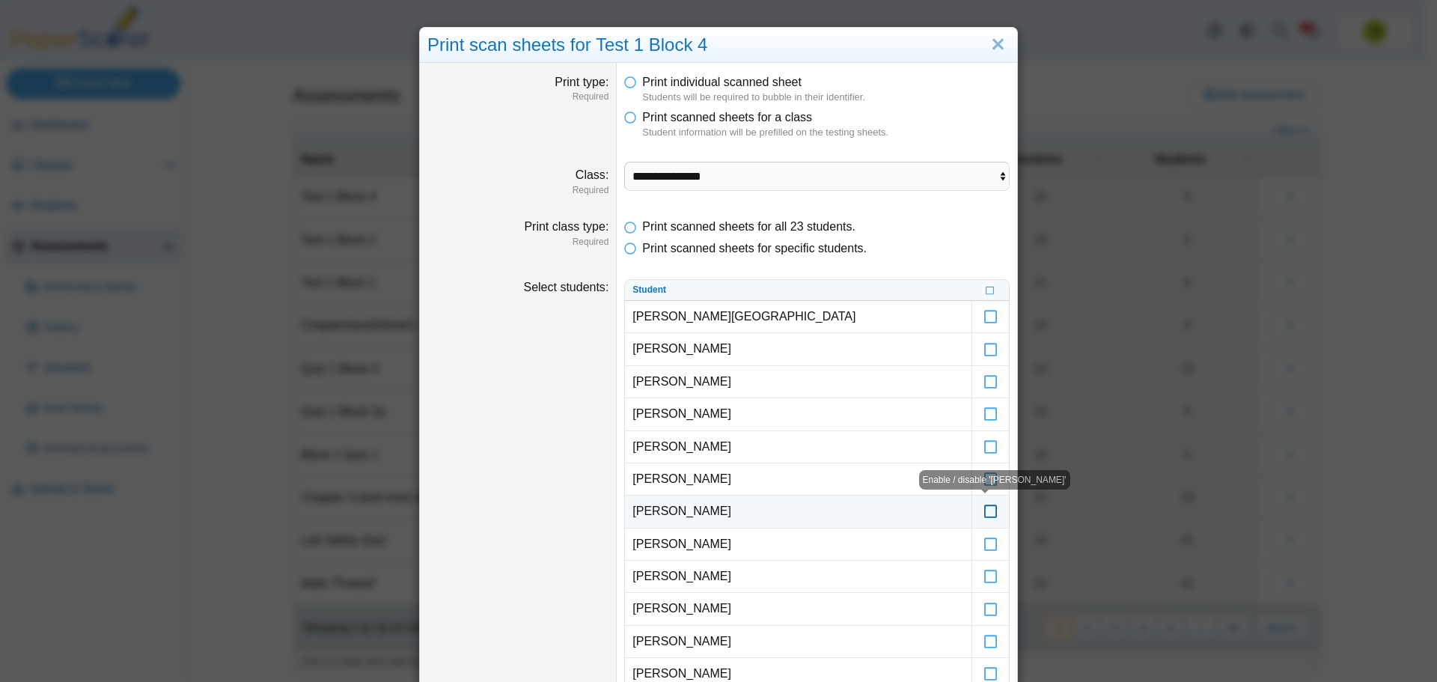
click at [986, 510] on icon at bounding box center [990, 504] width 15 height 13
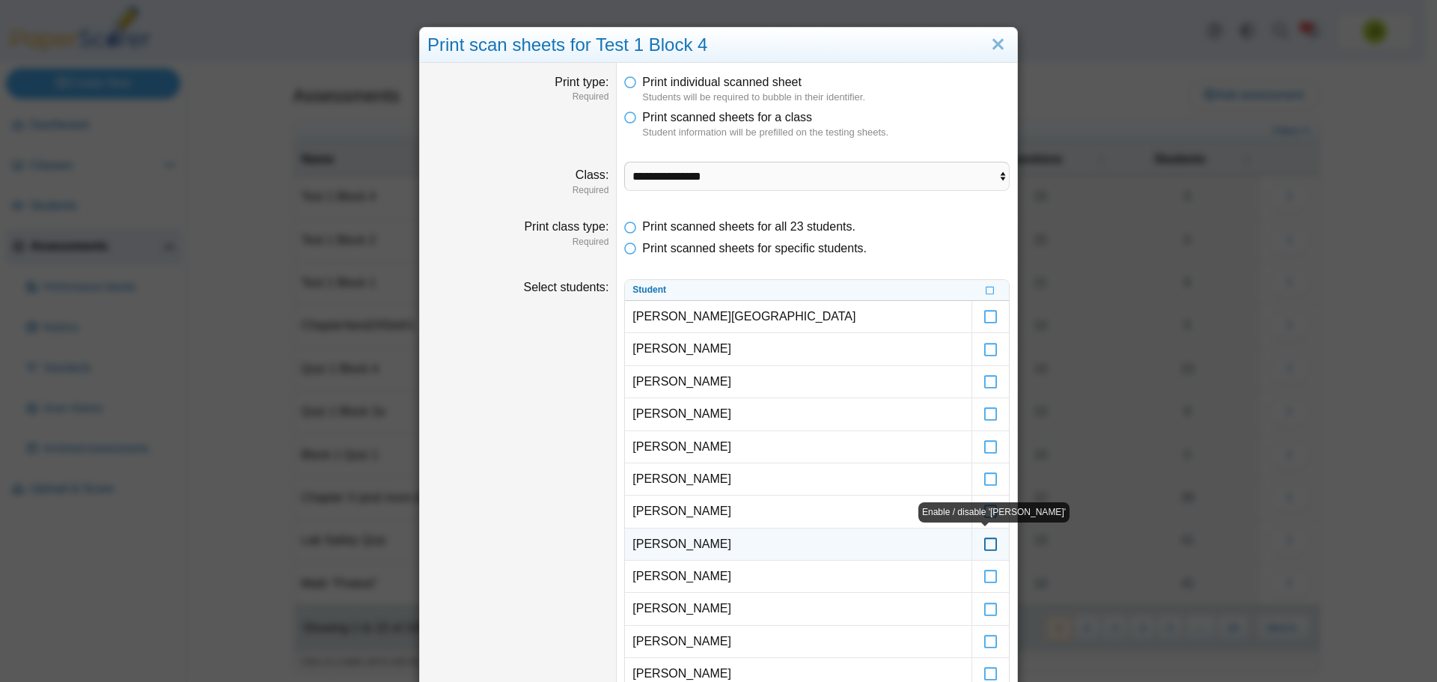
drag, startPoint x: 987, startPoint y: 543, endPoint x: 991, endPoint y: 562, distance: 19.1
click at [987, 544] on icon at bounding box center [990, 537] width 15 height 13
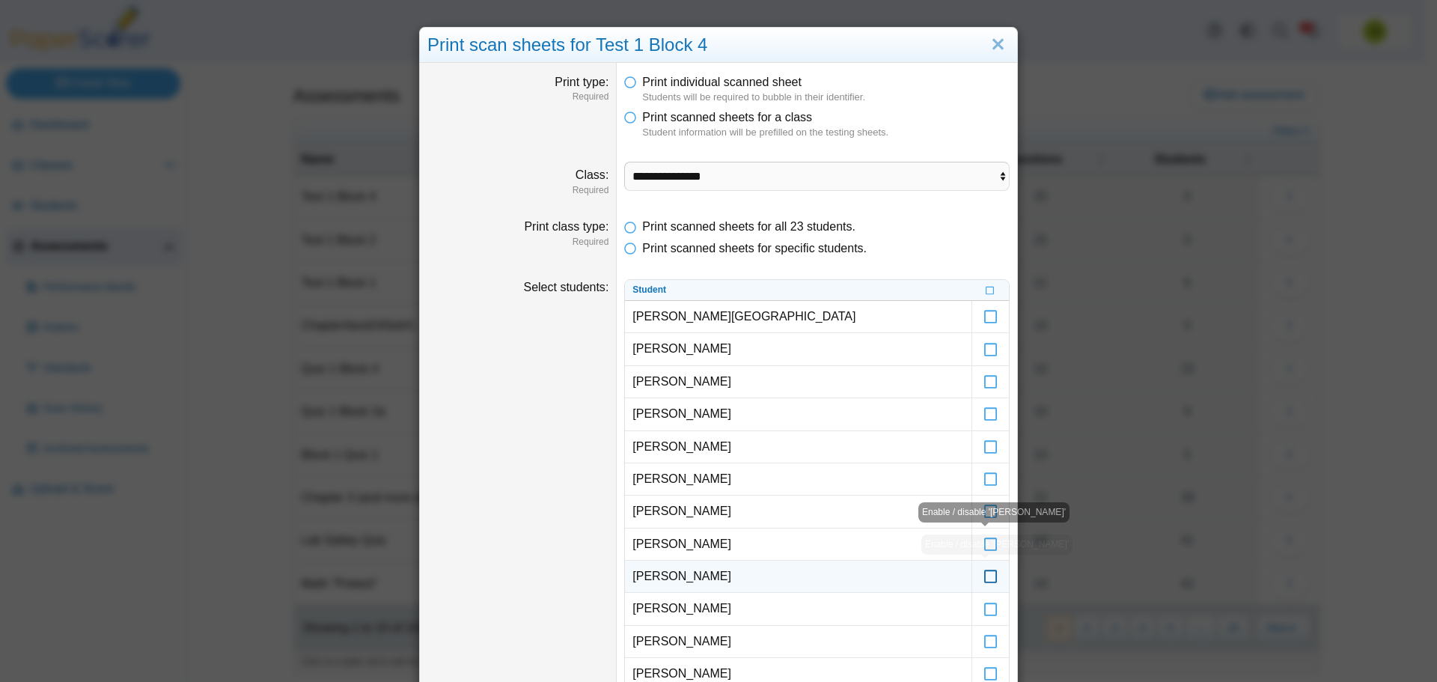
click at [984, 575] on icon at bounding box center [990, 569] width 15 height 13
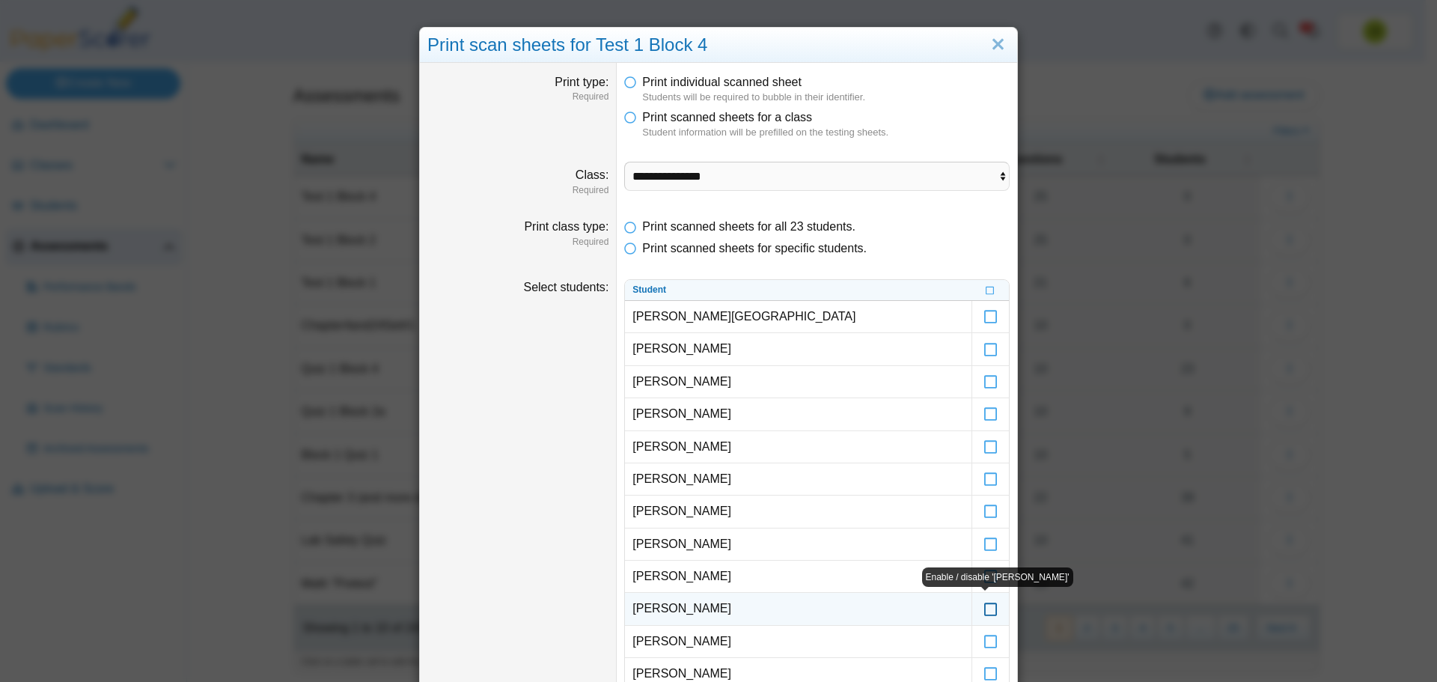
click at [984, 607] on icon at bounding box center [990, 601] width 15 height 13
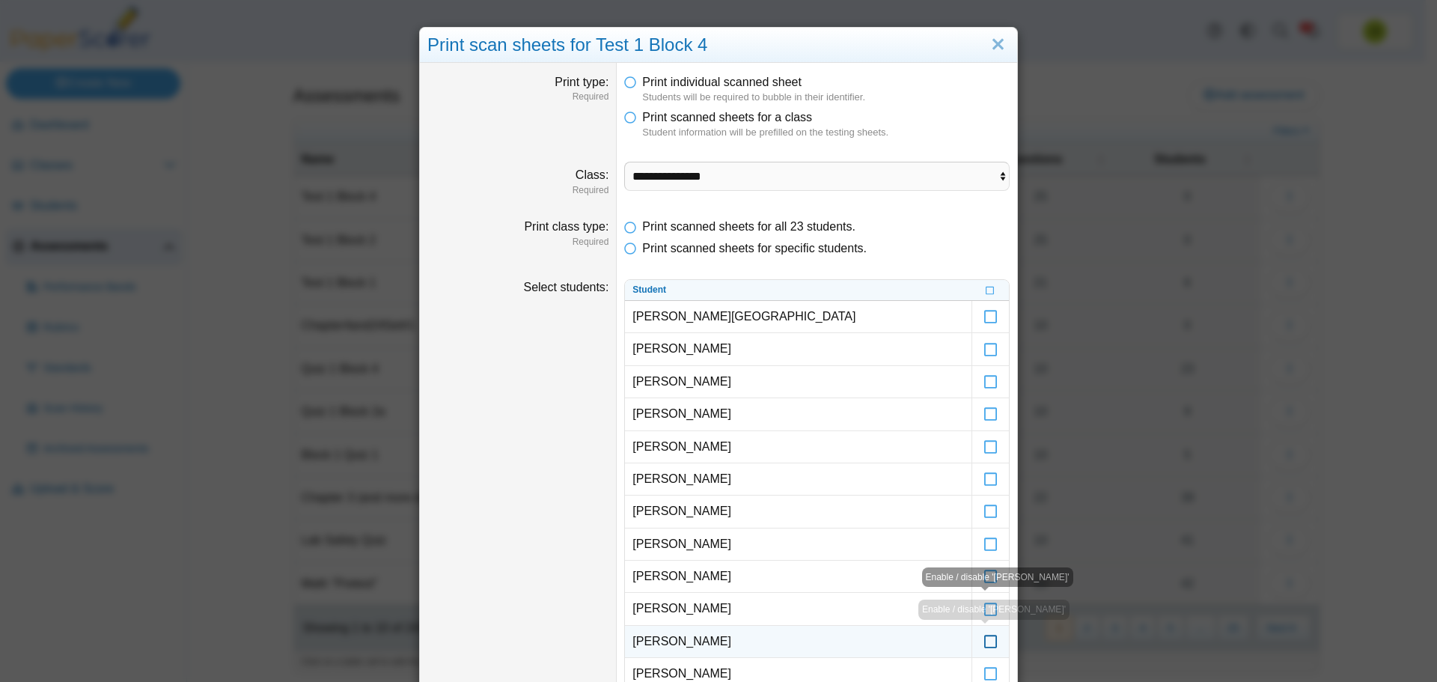
click at [986, 641] on icon at bounding box center [990, 634] width 15 height 13
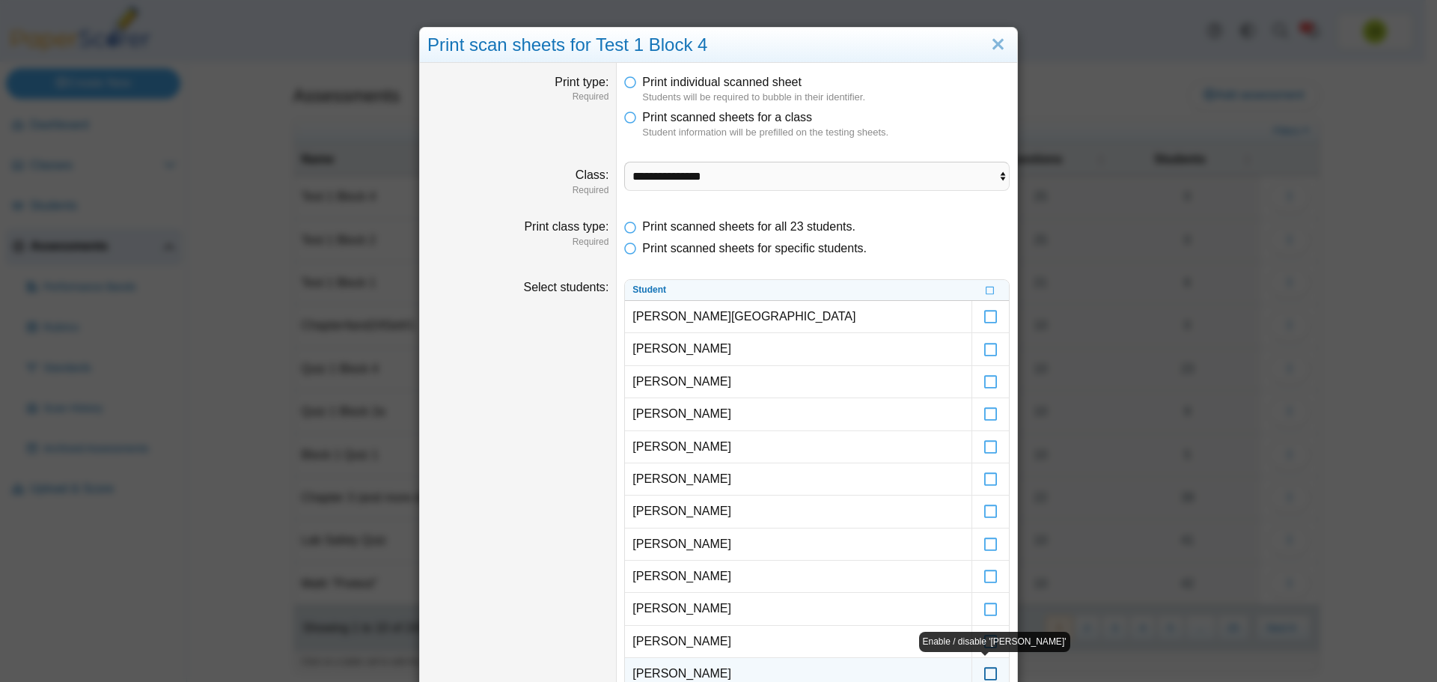
click at [983, 665] on icon at bounding box center [990, 666] width 15 height 13
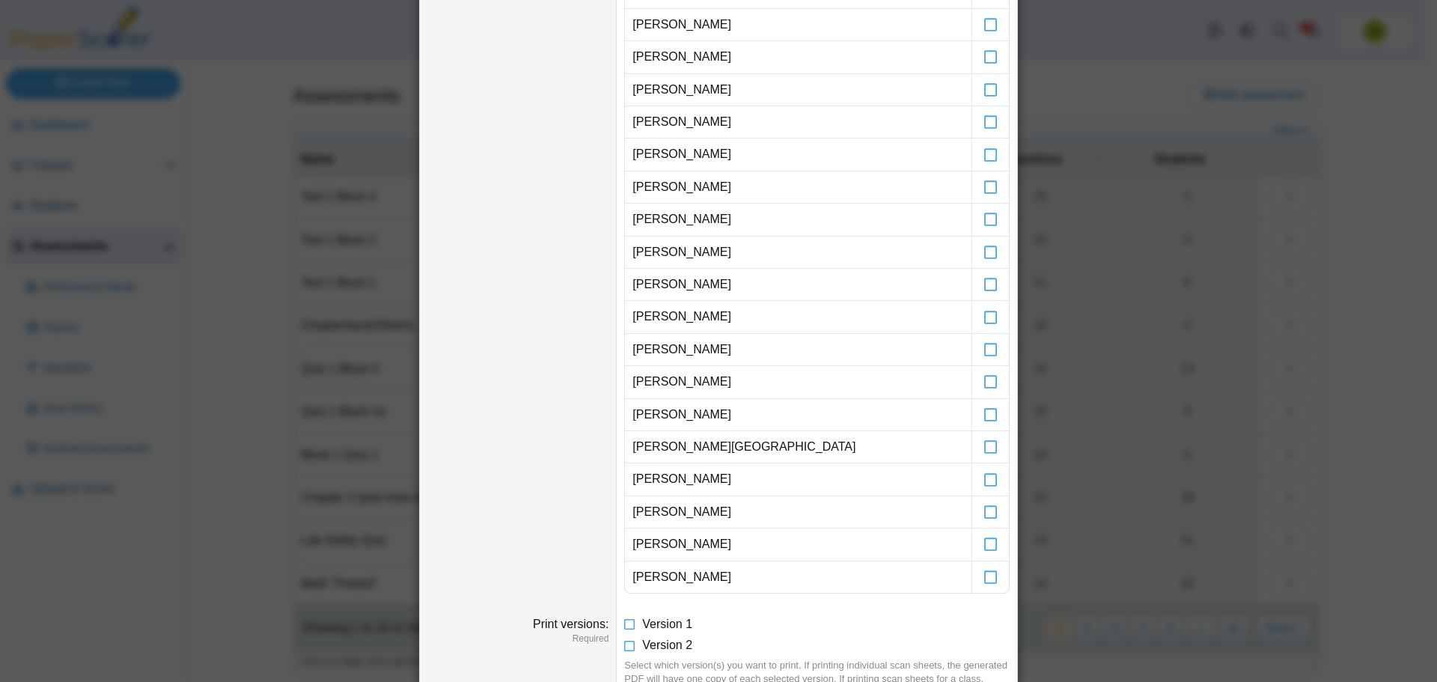
scroll to position [529, 0]
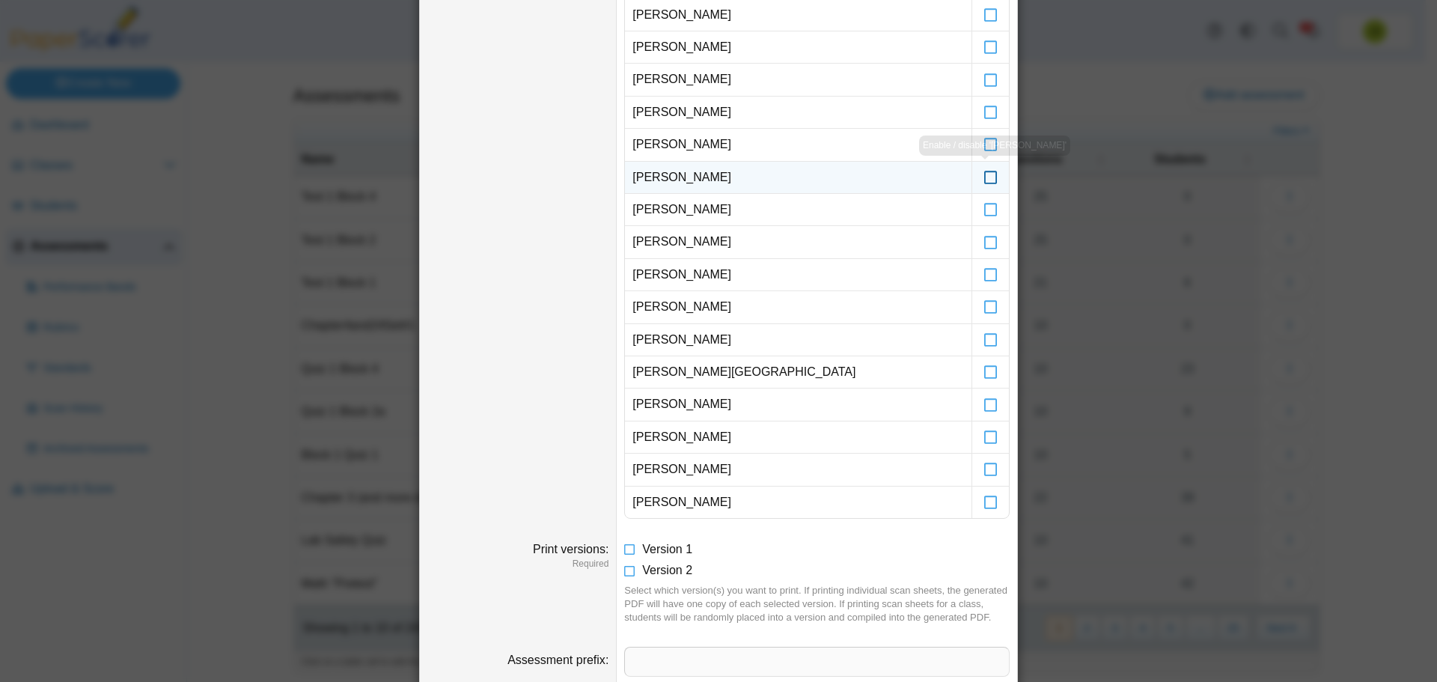
click at [983, 177] on icon at bounding box center [990, 170] width 15 height 13
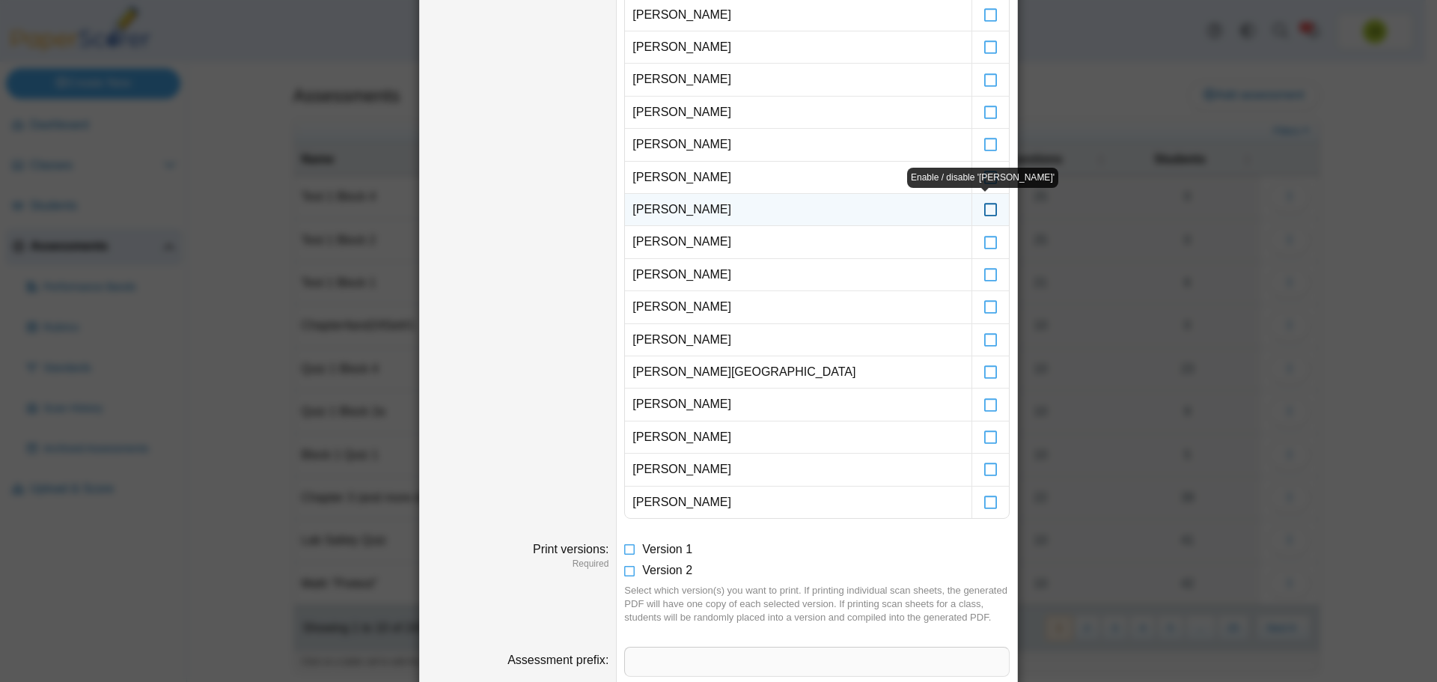
drag, startPoint x: 986, startPoint y: 208, endPoint x: 980, endPoint y: 219, distance: 11.7
click at [985, 208] on icon at bounding box center [990, 202] width 15 height 13
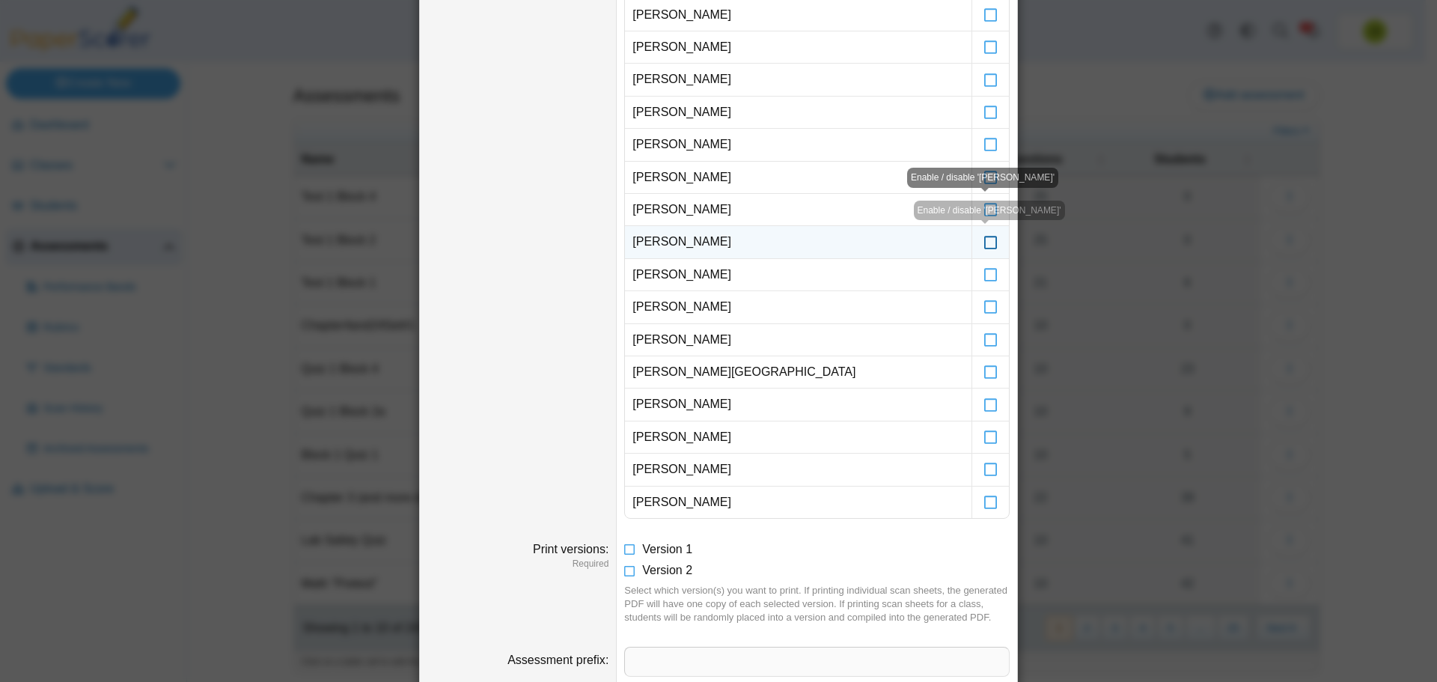
click at [984, 242] on icon at bounding box center [990, 234] width 15 height 13
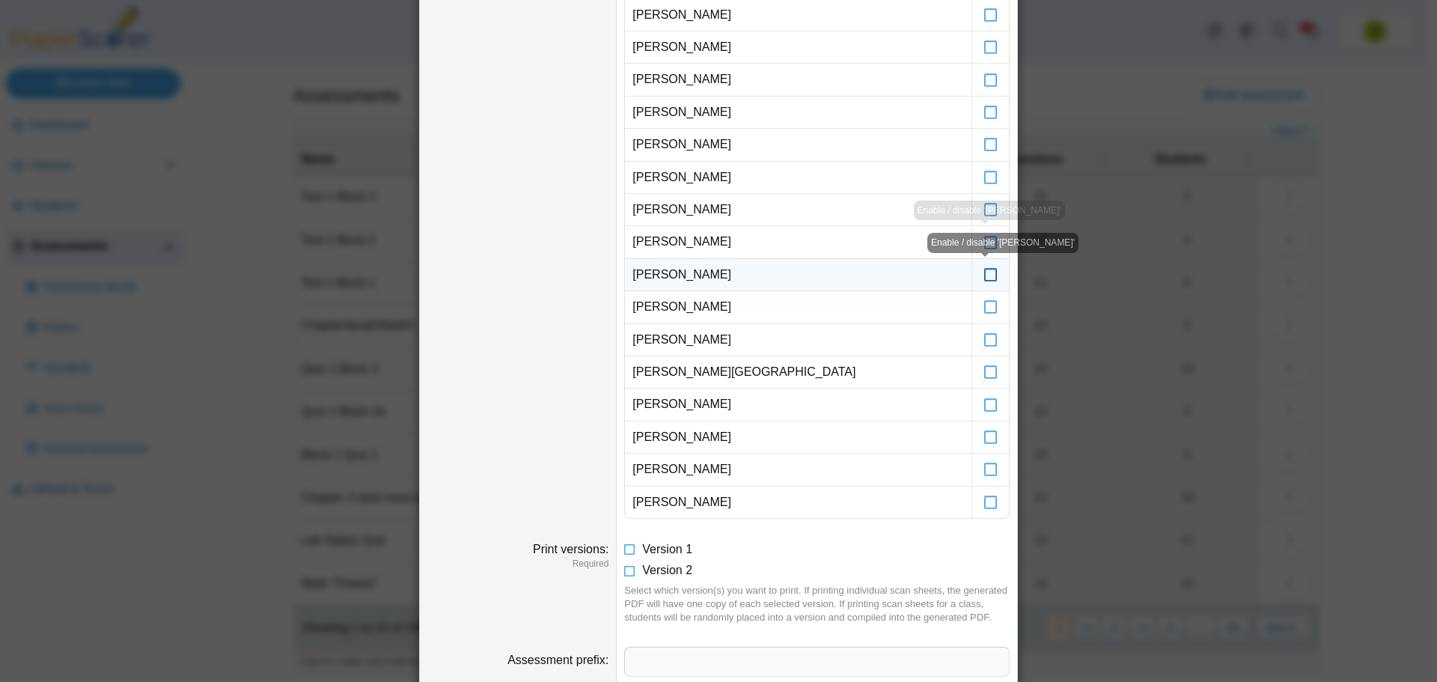
click at [983, 271] on icon at bounding box center [990, 267] width 15 height 13
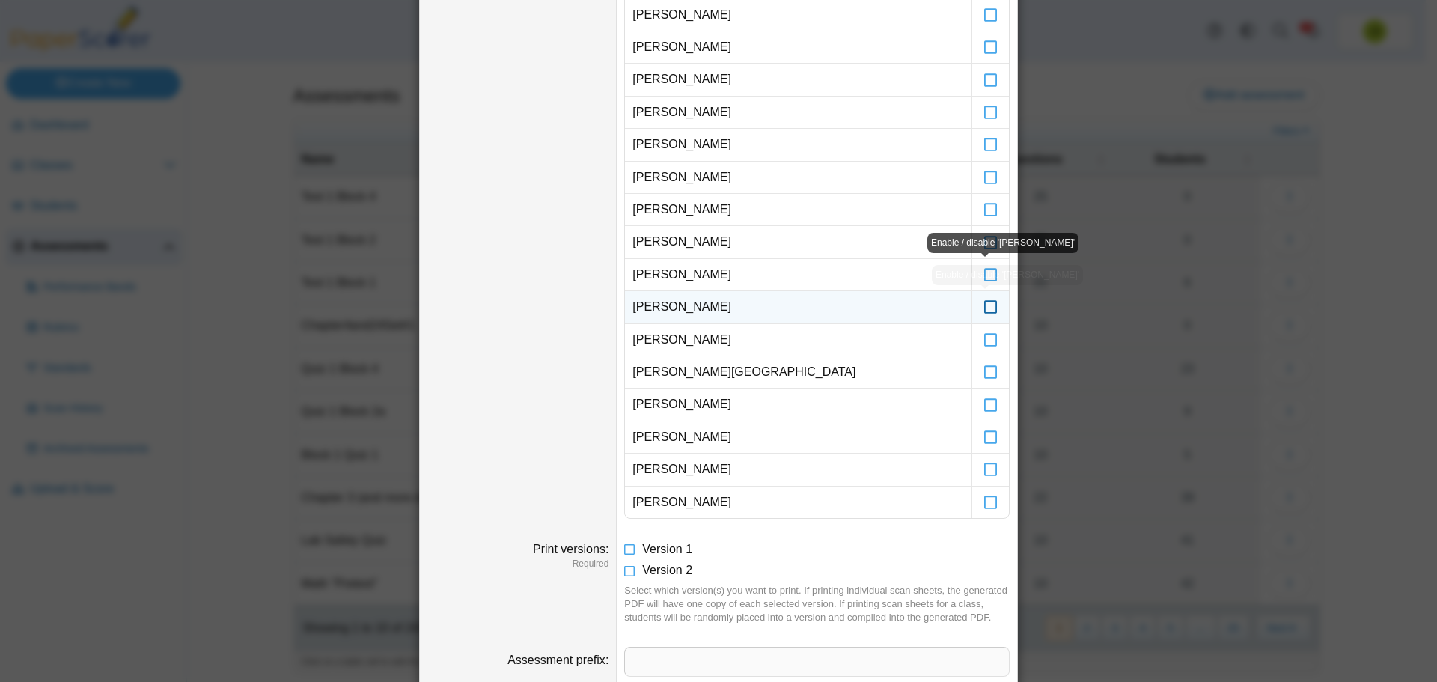
click at [985, 307] on icon at bounding box center [990, 299] width 15 height 13
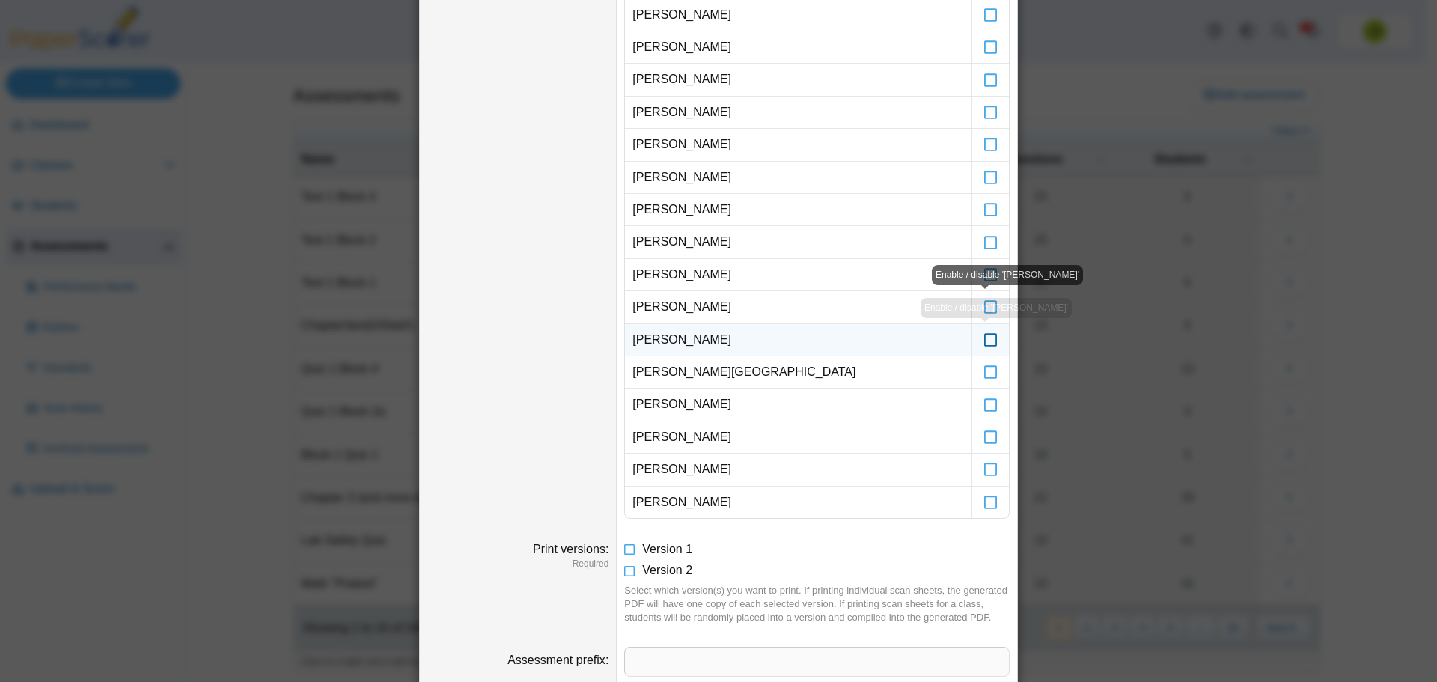
click at [985, 340] on icon at bounding box center [990, 332] width 15 height 13
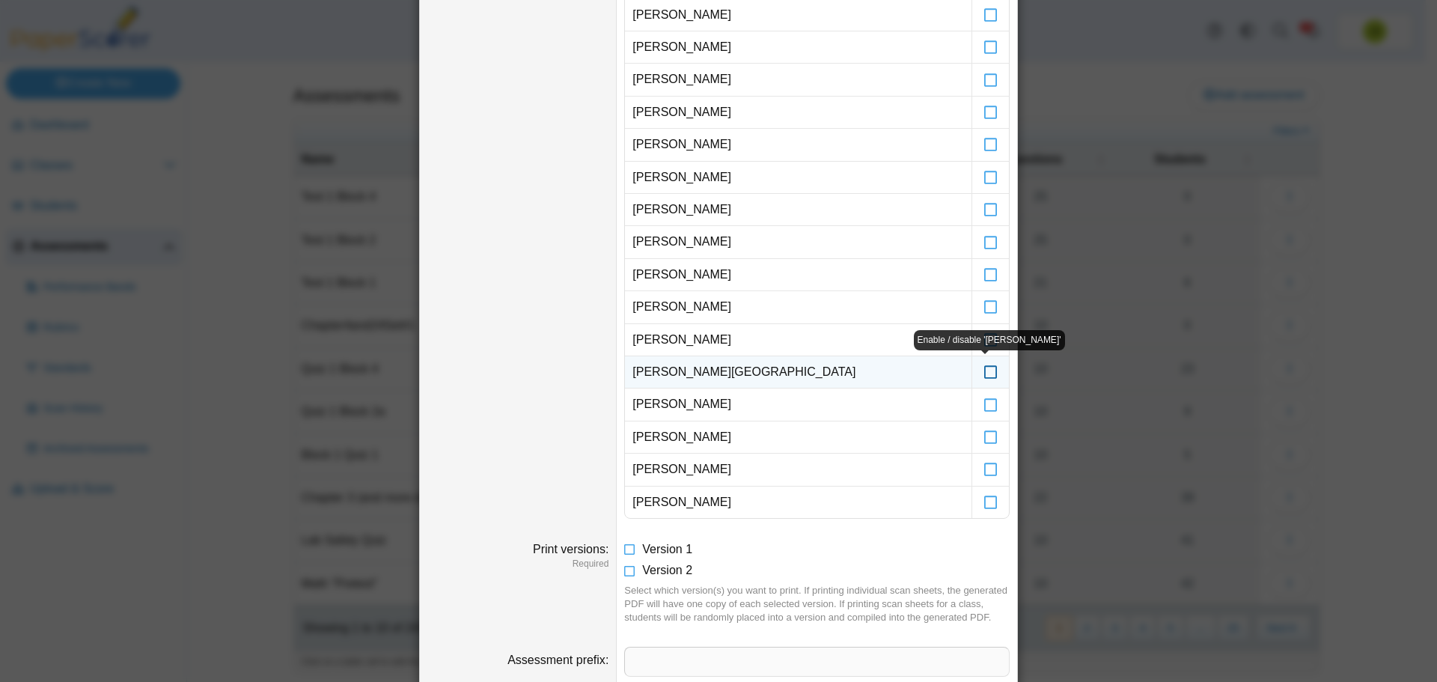
click at [986, 372] on icon at bounding box center [990, 364] width 15 height 13
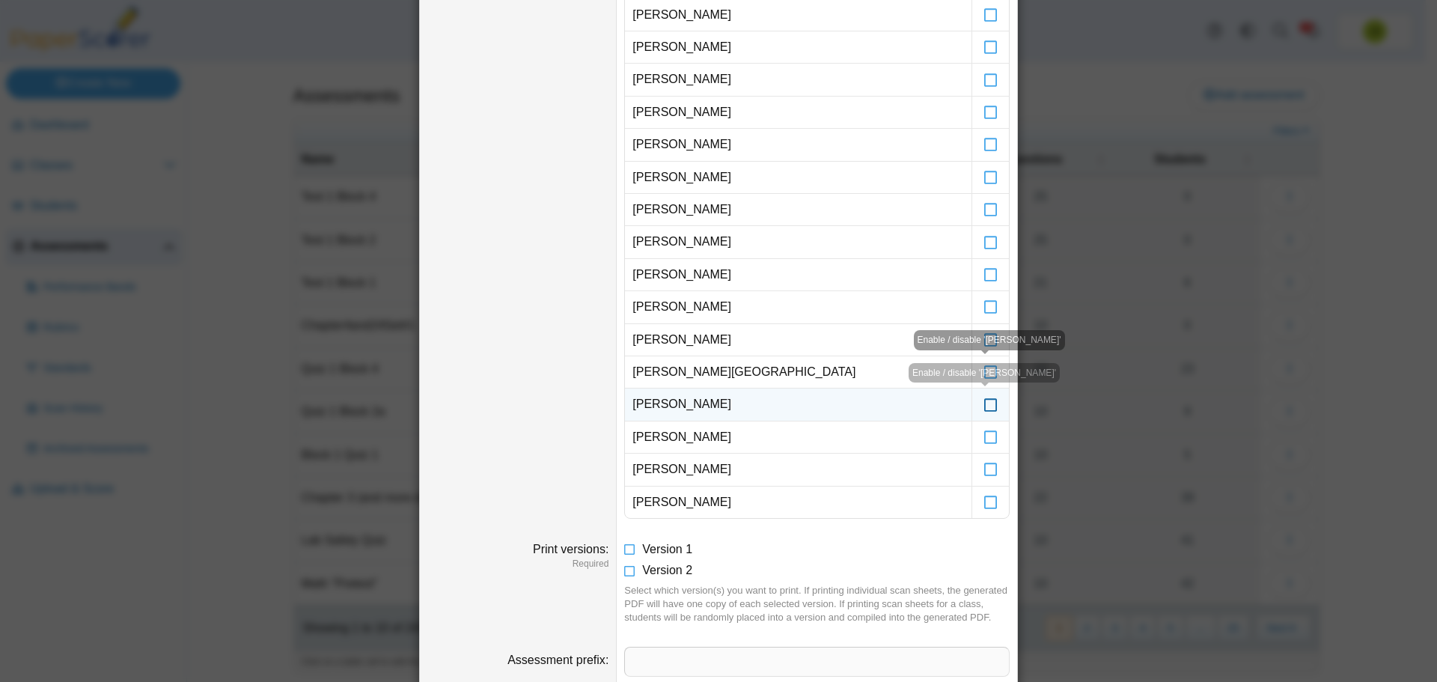
click at [983, 399] on icon at bounding box center [990, 397] width 15 height 13
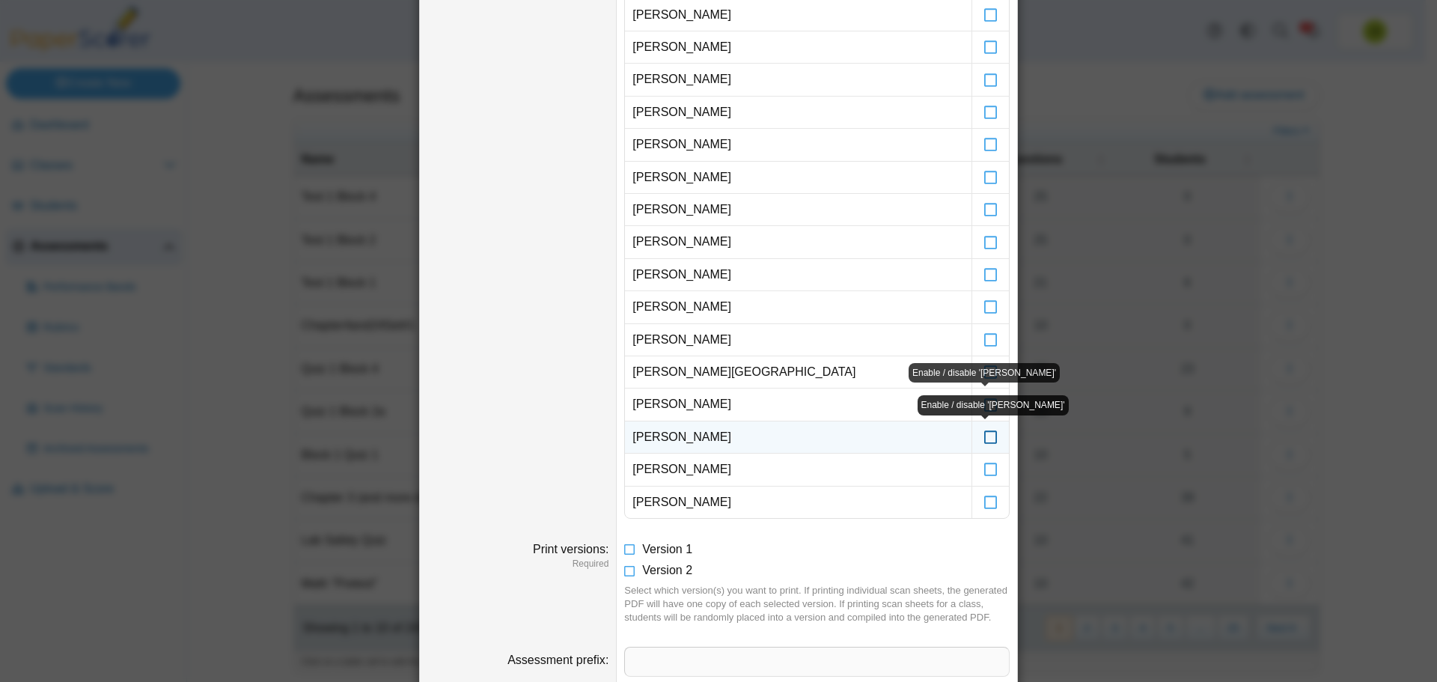
click at [987, 437] on icon at bounding box center [990, 430] width 15 height 13
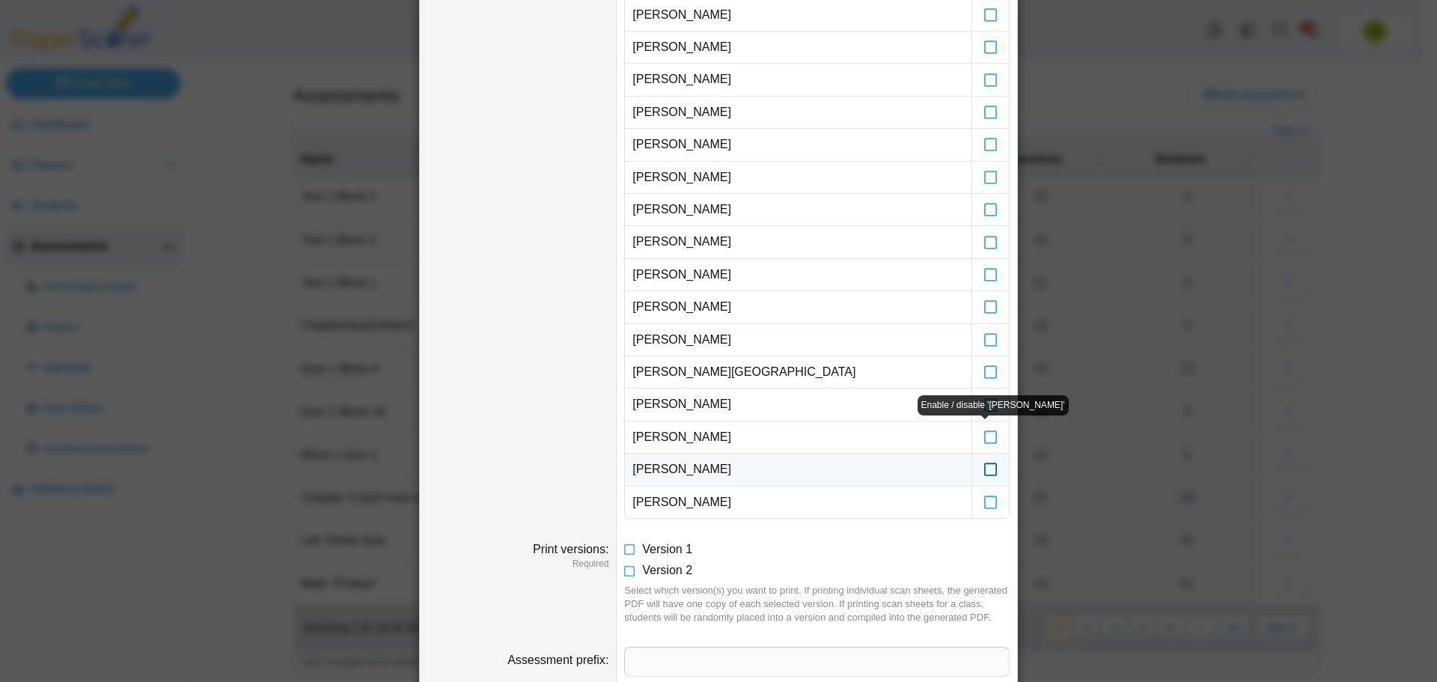
click at [985, 466] on icon at bounding box center [990, 462] width 15 height 13
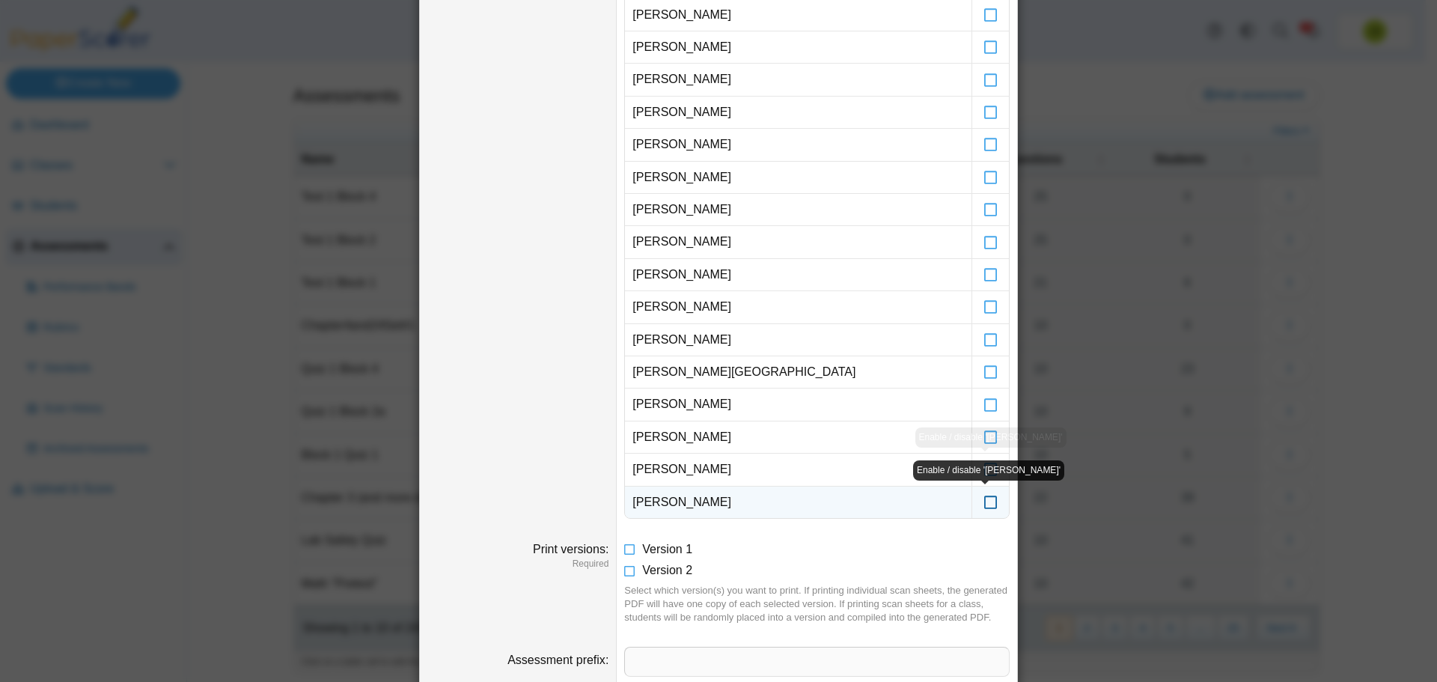
click at [984, 502] on icon at bounding box center [990, 495] width 15 height 13
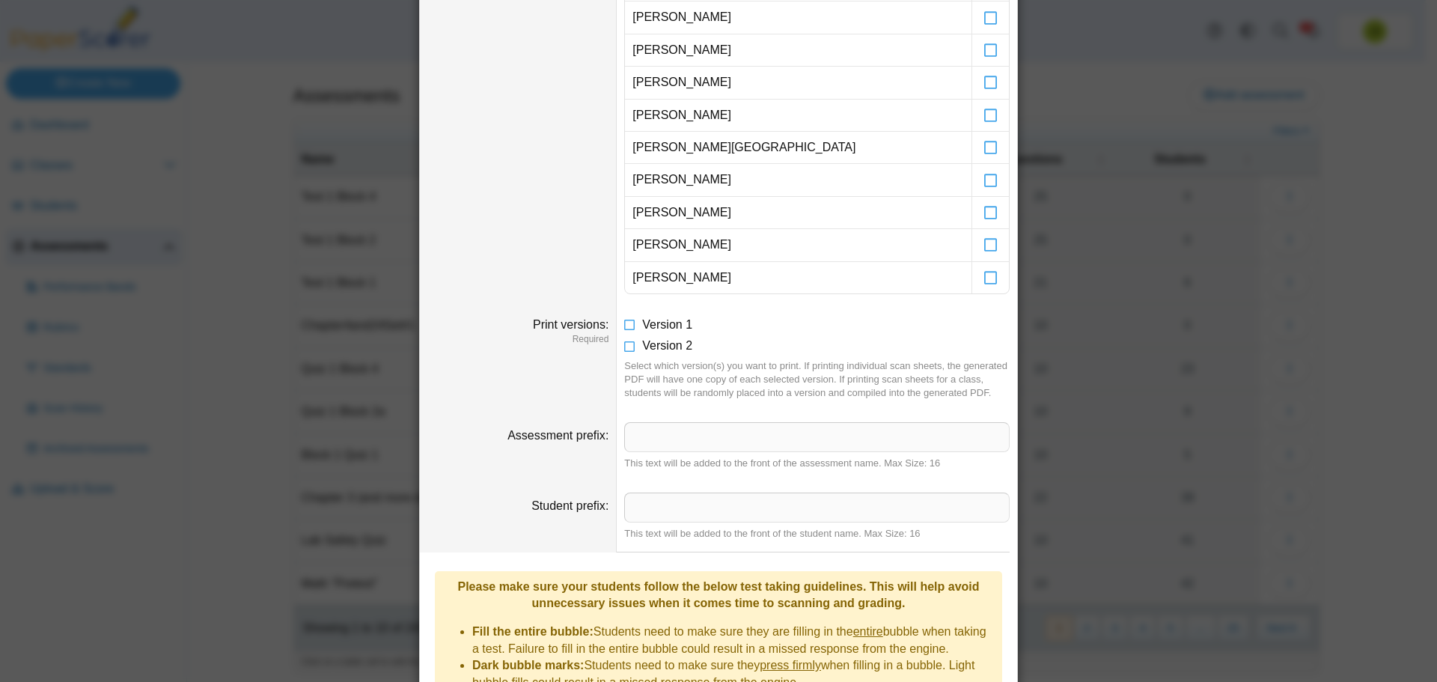
scroll to position [1096, 0]
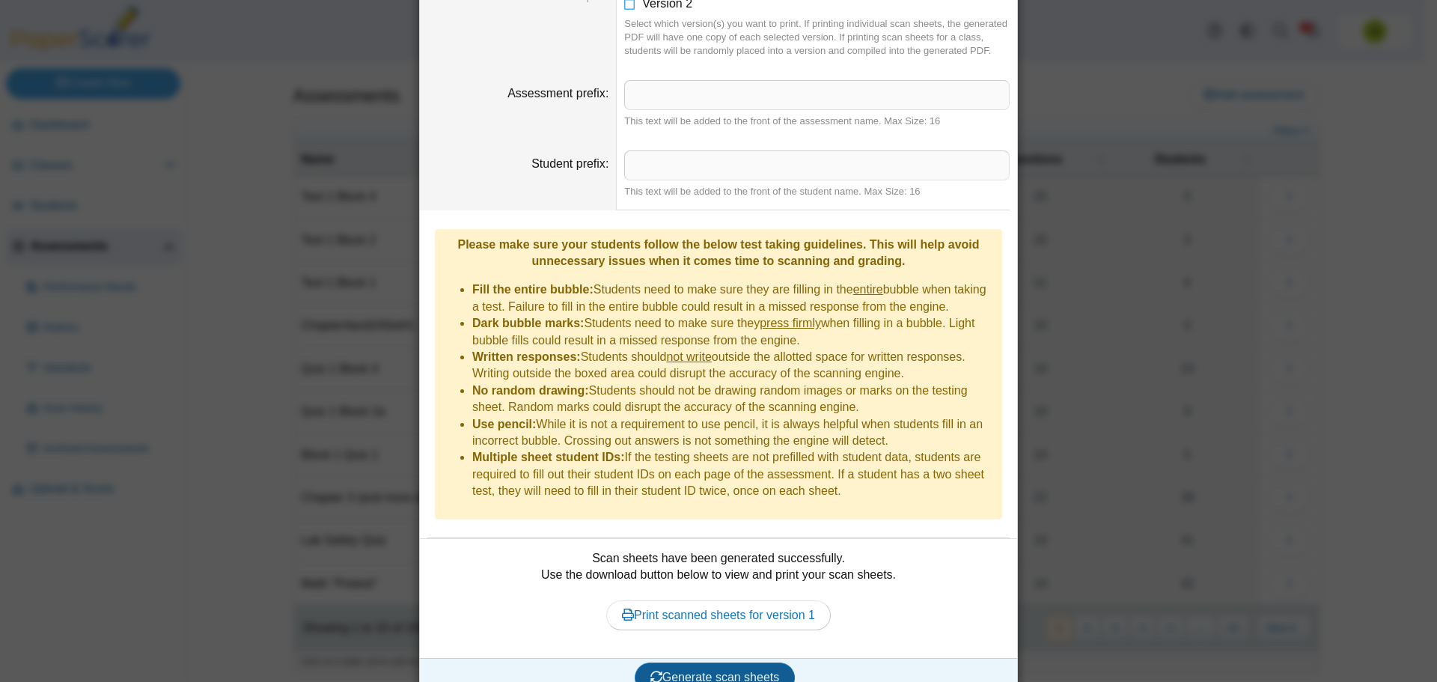
click at [751, 671] on span "Generate scan sheets" at bounding box center [714, 677] width 129 height 13
click at [752, 600] on link "Print scanned sheets for version 2" at bounding box center [718, 615] width 225 height 30
